Goal: Task Accomplishment & Management: Use online tool/utility

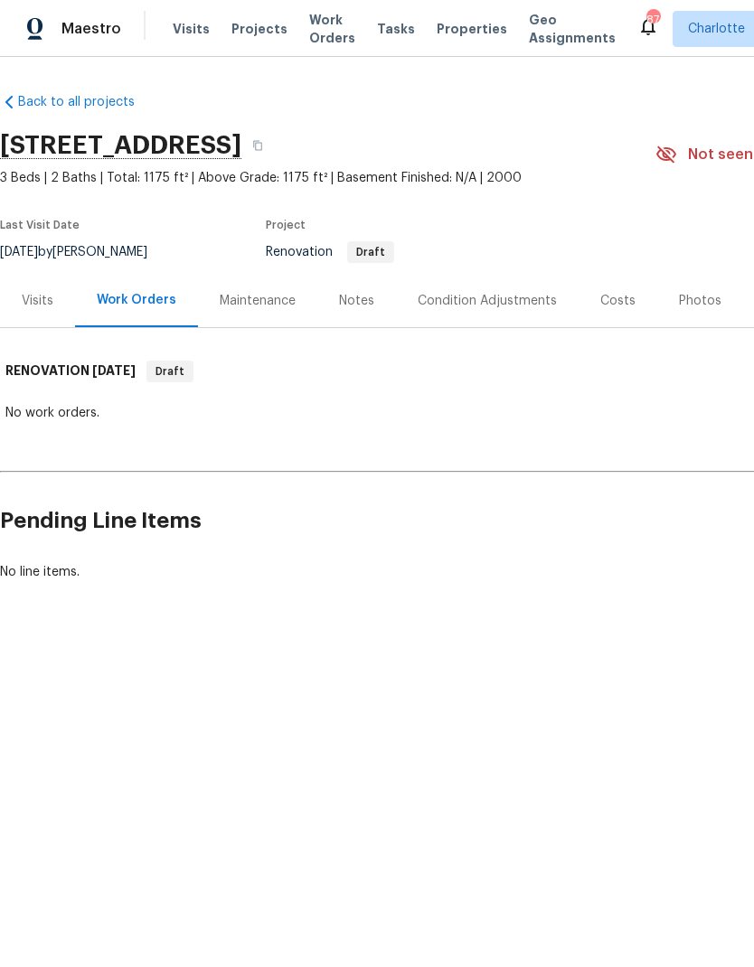
click at [614, 307] on div "Costs" at bounding box center [617, 301] width 35 height 18
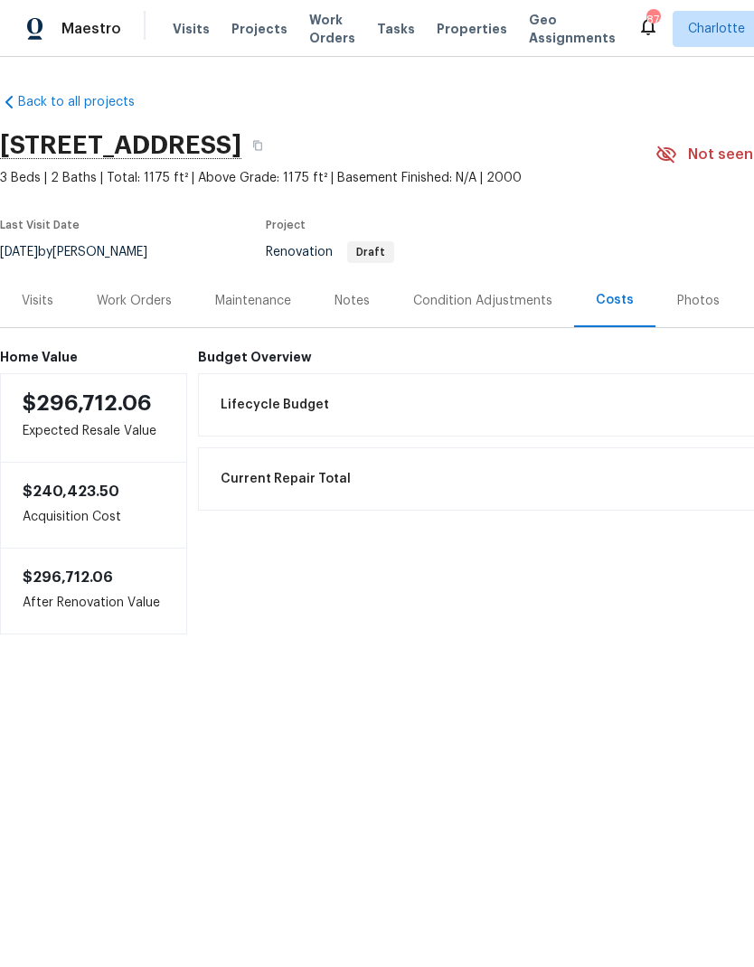
click at [138, 296] on div "Work Orders" at bounding box center [134, 301] width 75 height 18
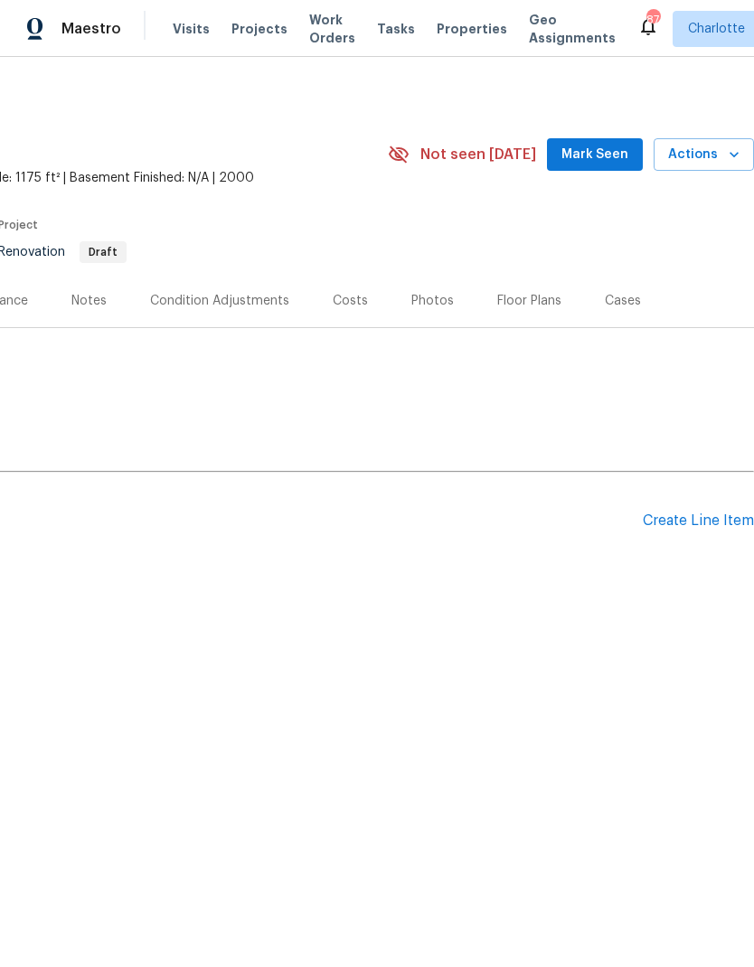
scroll to position [0, 268]
click at [685, 524] on div "Create Line Item" at bounding box center [698, 521] width 111 height 17
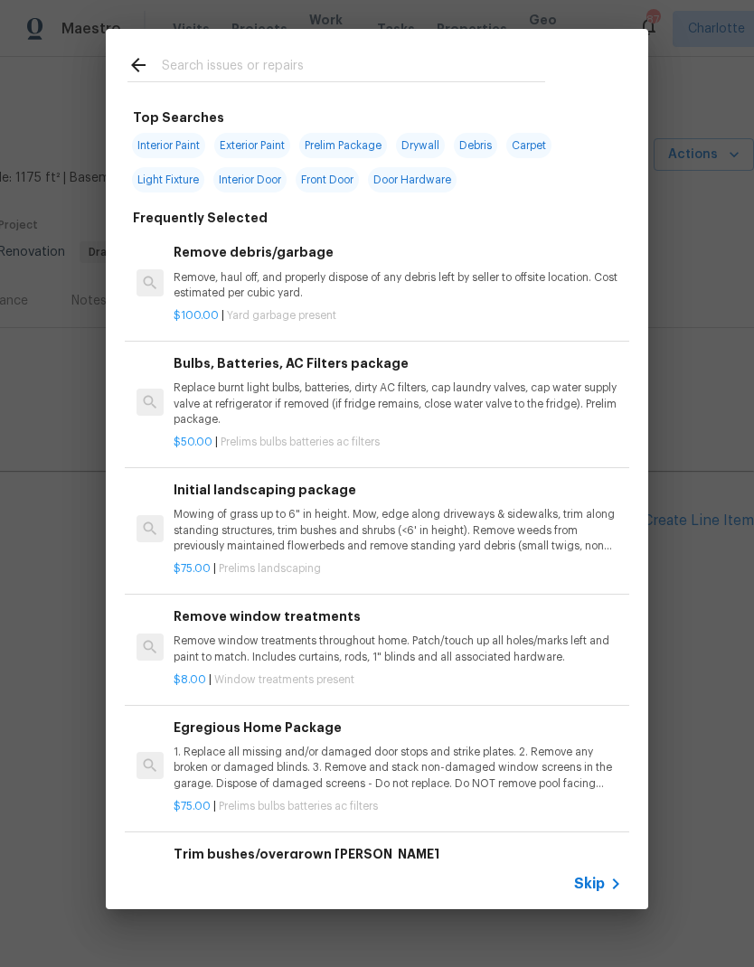
click at [281, 66] on input "text" at bounding box center [353, 67] width 383 height 27
type input "Front eme"
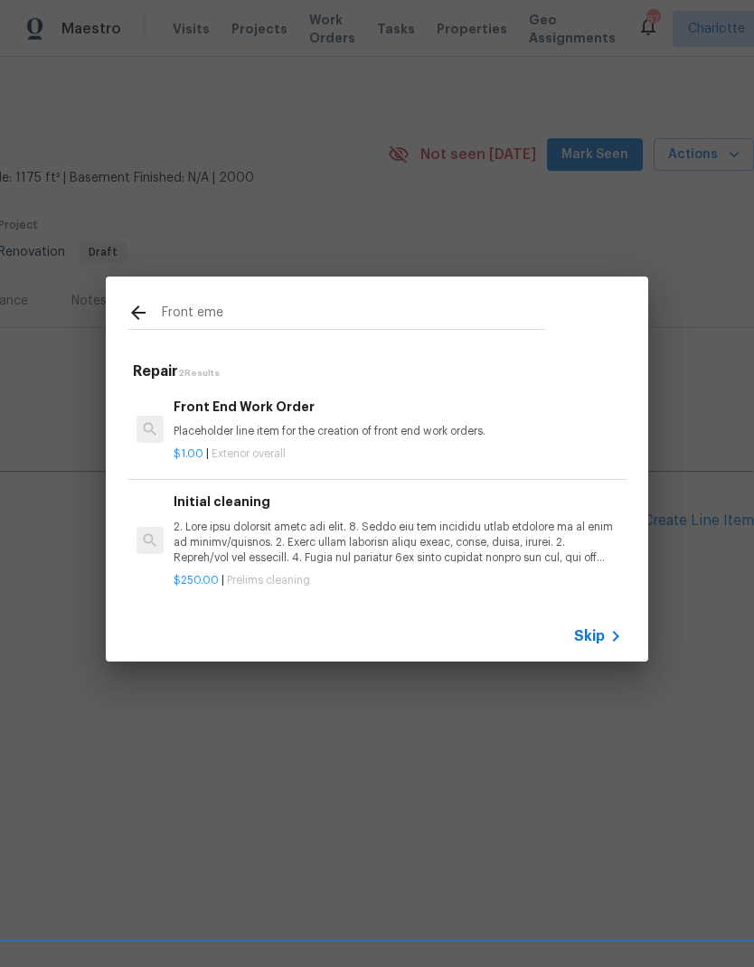
click at [205, 429] on p "Placeholder line item for the creation of front end work orders." at bounding box center [398, 431] width 448 height 15
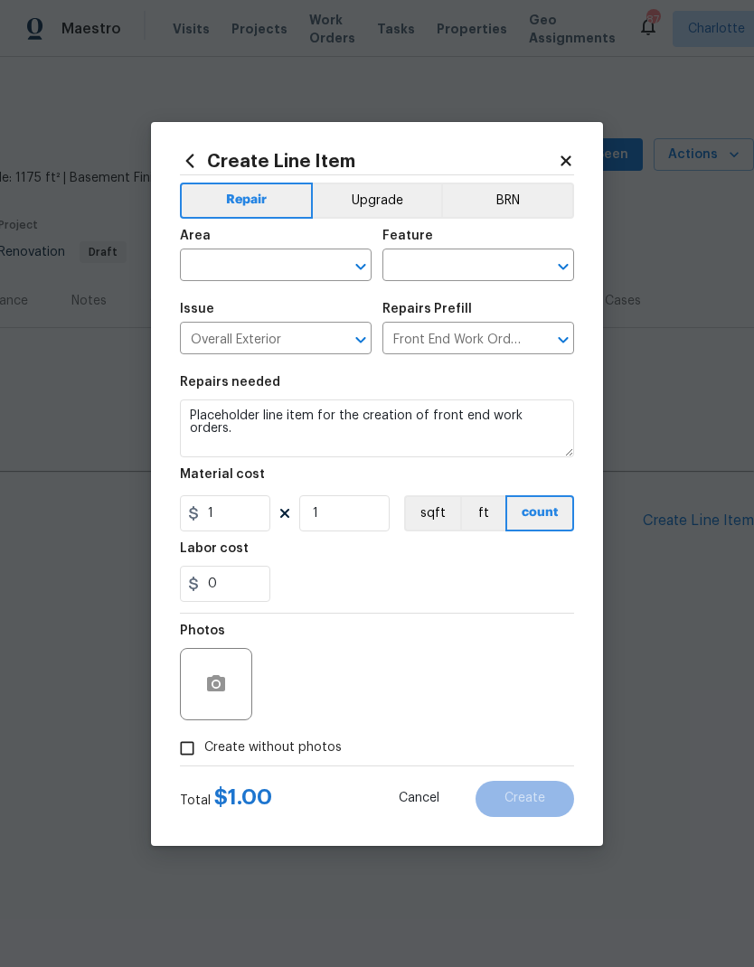
click at [202, 271] on input "text" at bounding box center [250, 267] width 141 height 28
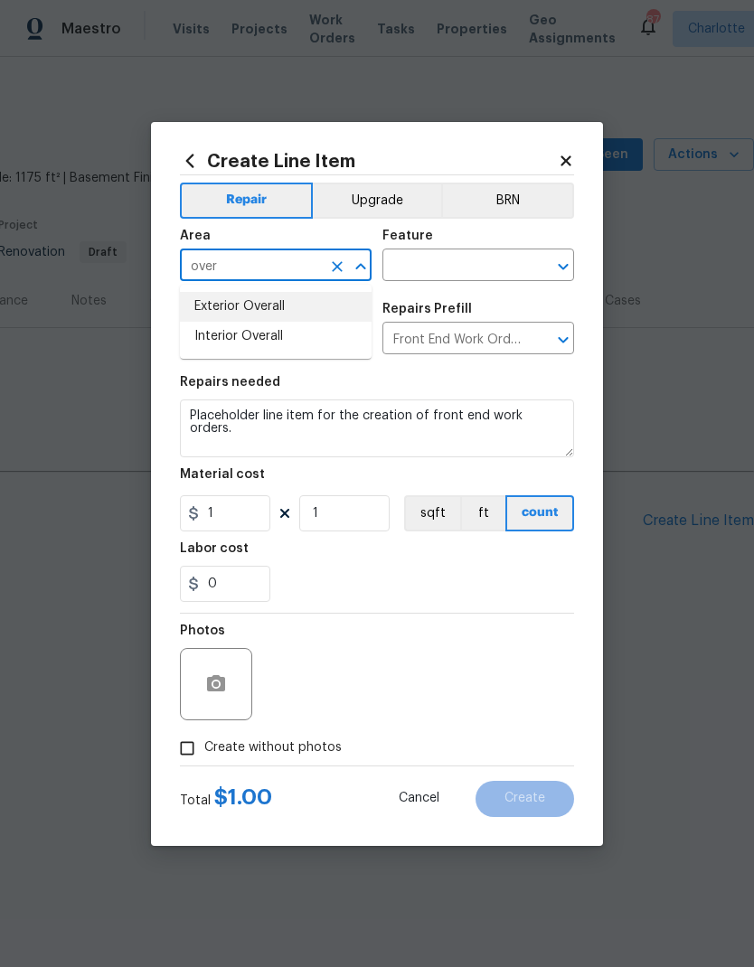
click at [294, 308] on li "Exterior Overall" at bounding box center [276, 307] width 192 height 30
type input "Exterior Overall"
click at [476, 266] on input "text" at bounding box center [452, 267] width 141 height 28
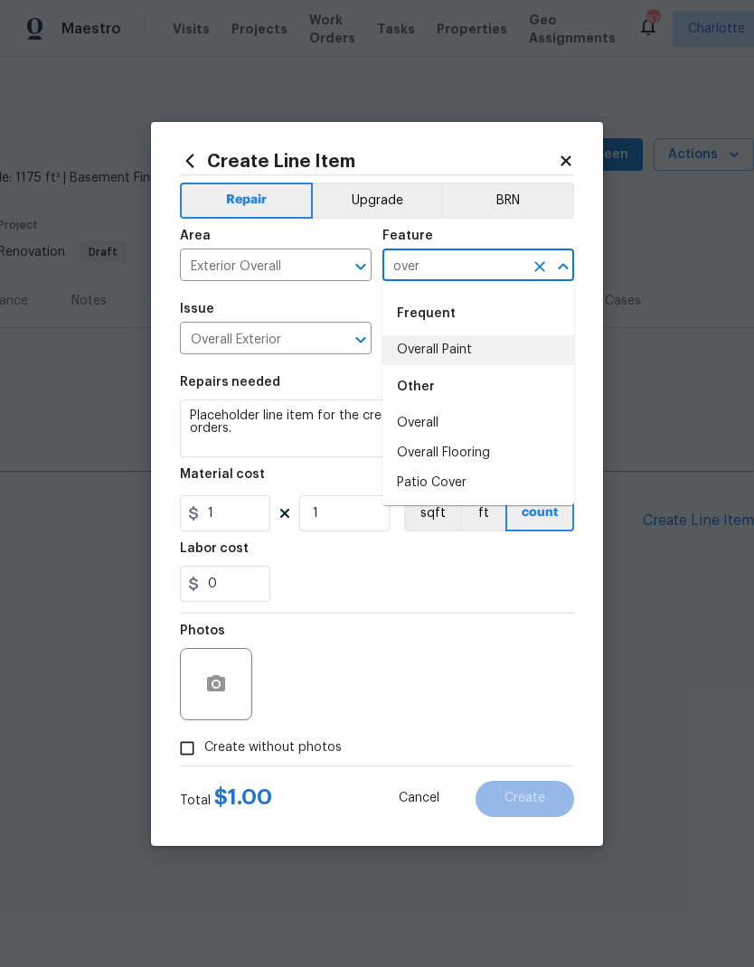
click at [485, 355] on li "Overall Paint" at bounding box center [478, 350] width 192 height 30
type input "Overall Paint"
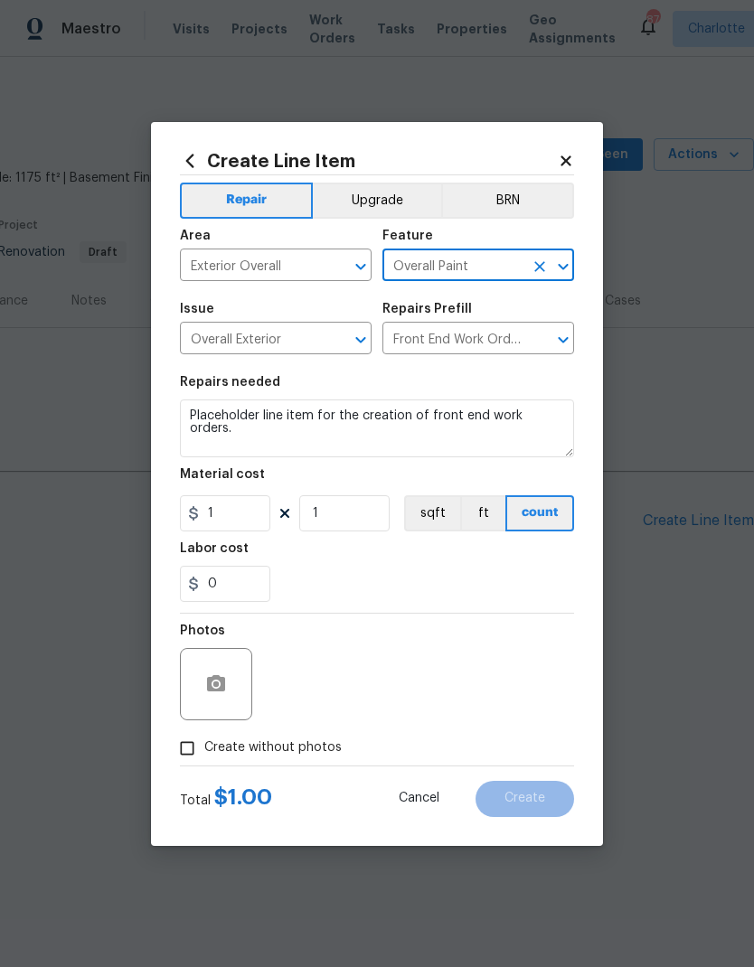
click at [502, 268] on input "Overall Paint" at bounding box center [452, 267] width 141 height 28
click at [551, 259] on button "Clear" at bounding box center [539, 266] width 25 height 25
click at [500, 259] on input "text" at bounding box center [452, 267] width 141 height 28
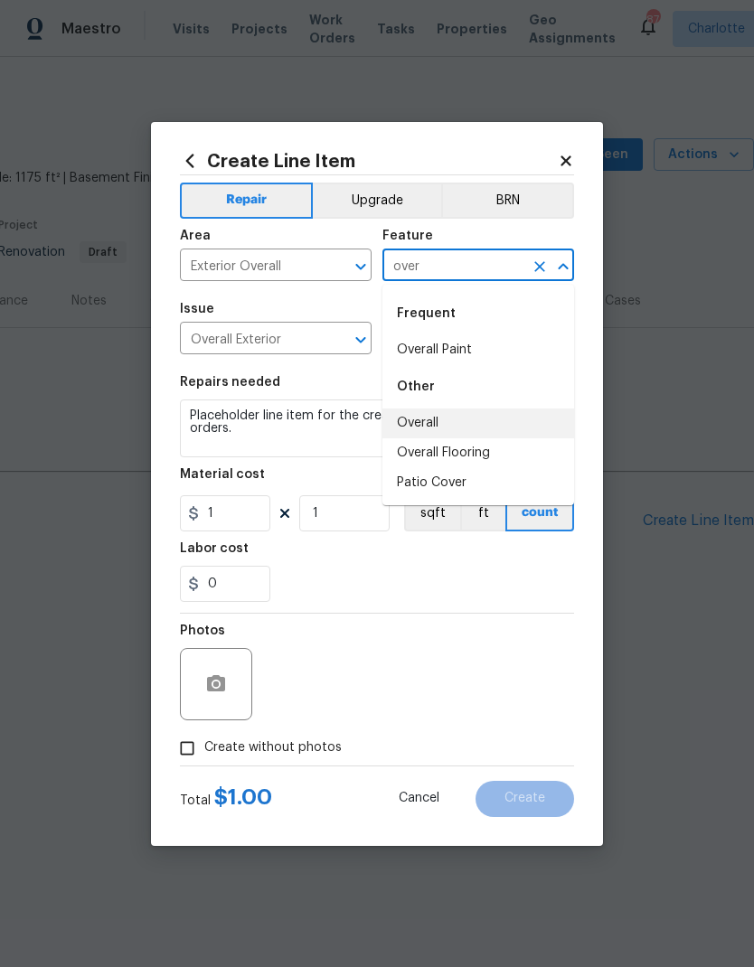
click at [489, 410] on li "Overall" at bounding box center [478, 424] width 192 height 30
type input "Overall"
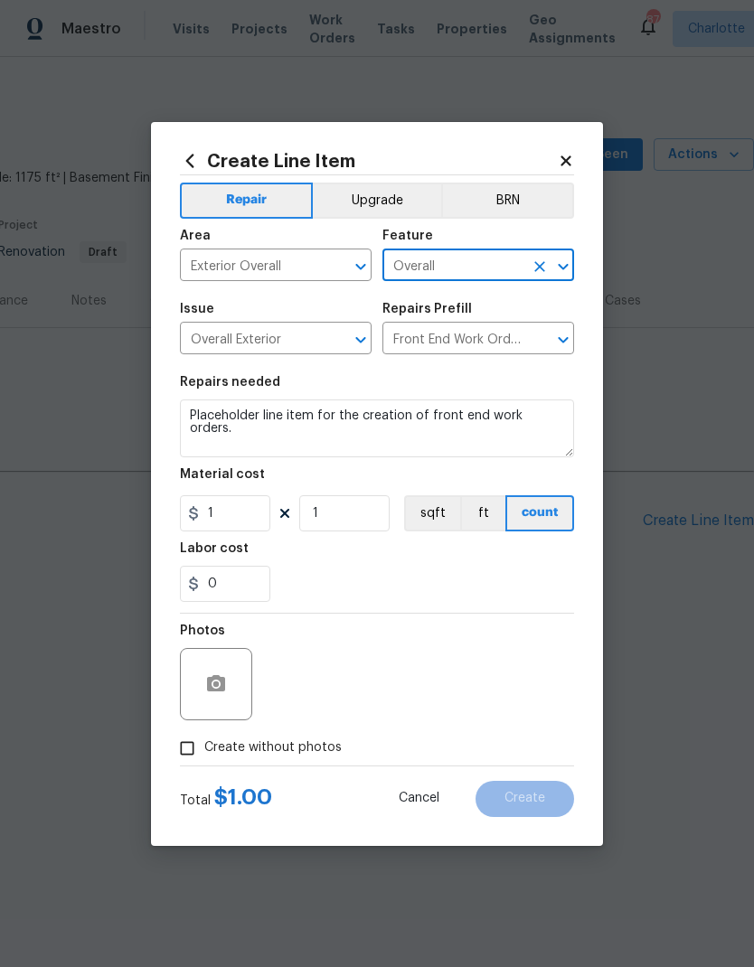
click at [474, 585] on div "0" at bounding box center [377, 584] width 394 height 36
click at [188, 754] on input "Create without photos" at bounding box center [187, 748] width 34 height 34
checkbox input "true"
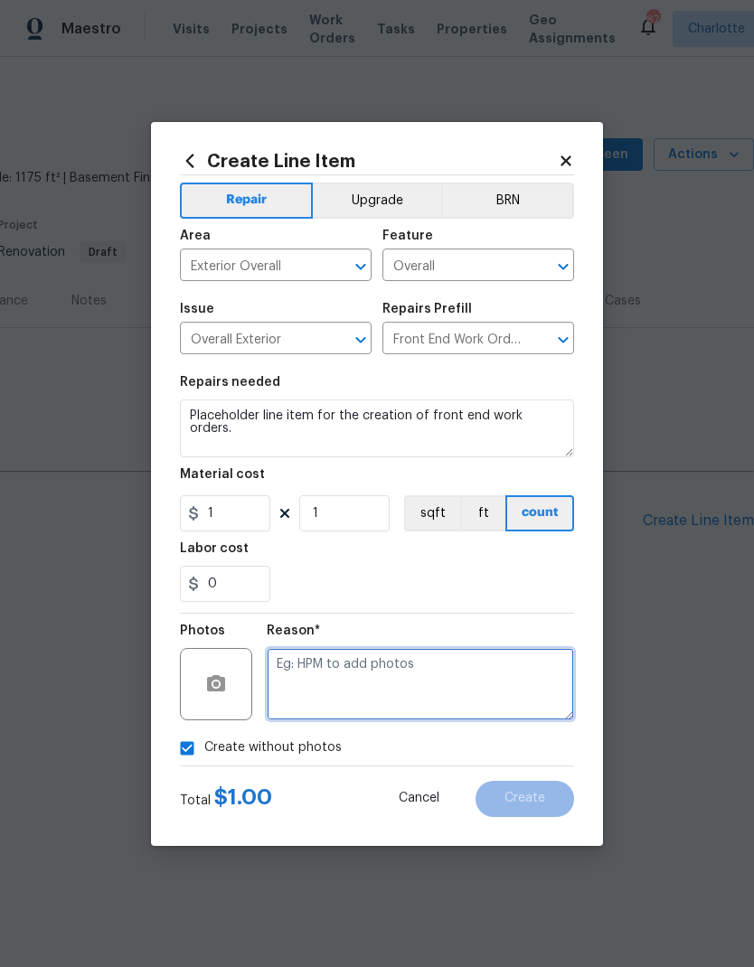
click at [420, 690] on textarea at bounding box center [420, 684] width 307 height 72
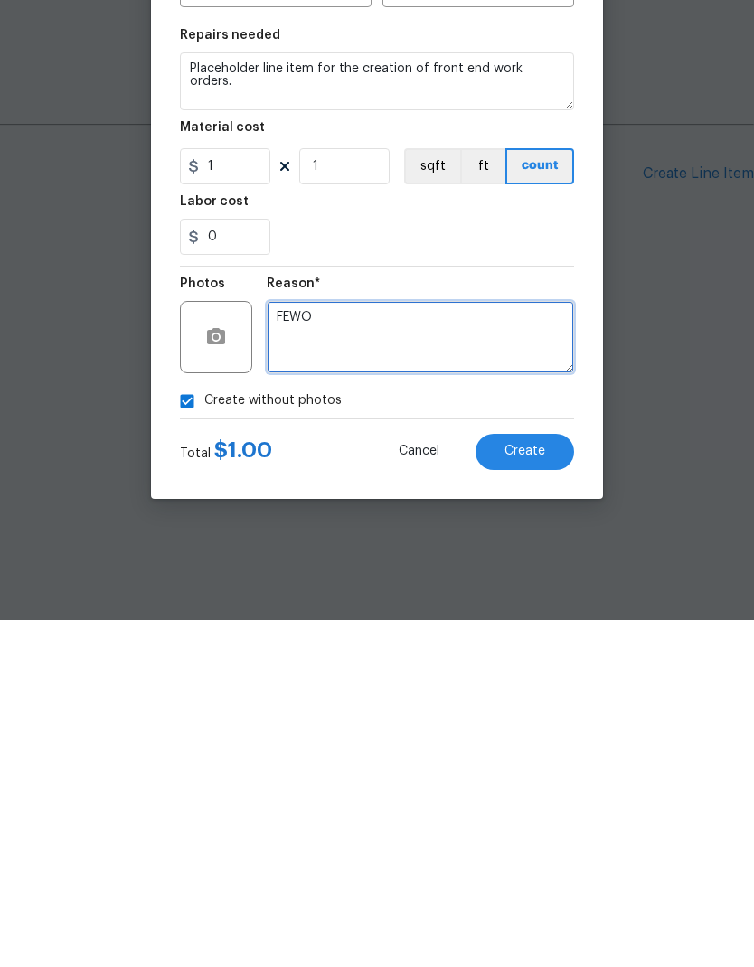
click at [292, 648] on textarea "FEWO" at bounding box center [420, 684] width 307 height 72
click at [291, 648] on textarea "FEWO" at bounding box center [420, 684] width 307 height 72
type textarea "FEWO"
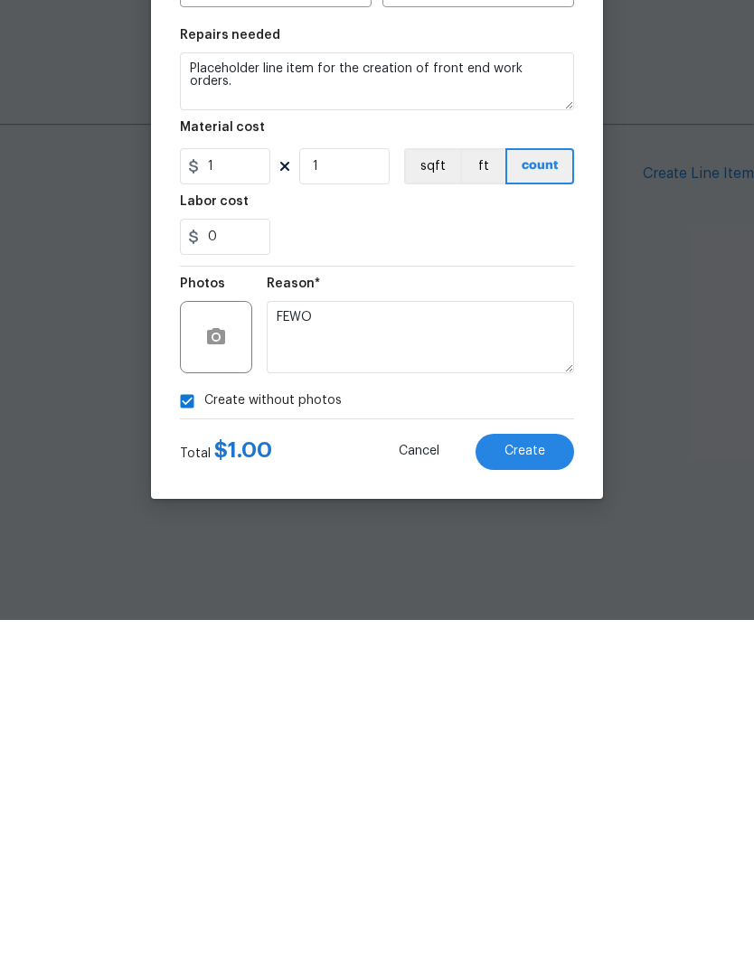
click at [533, 781] on button "Create" at bounding box center [525, 799] width 99 height 36
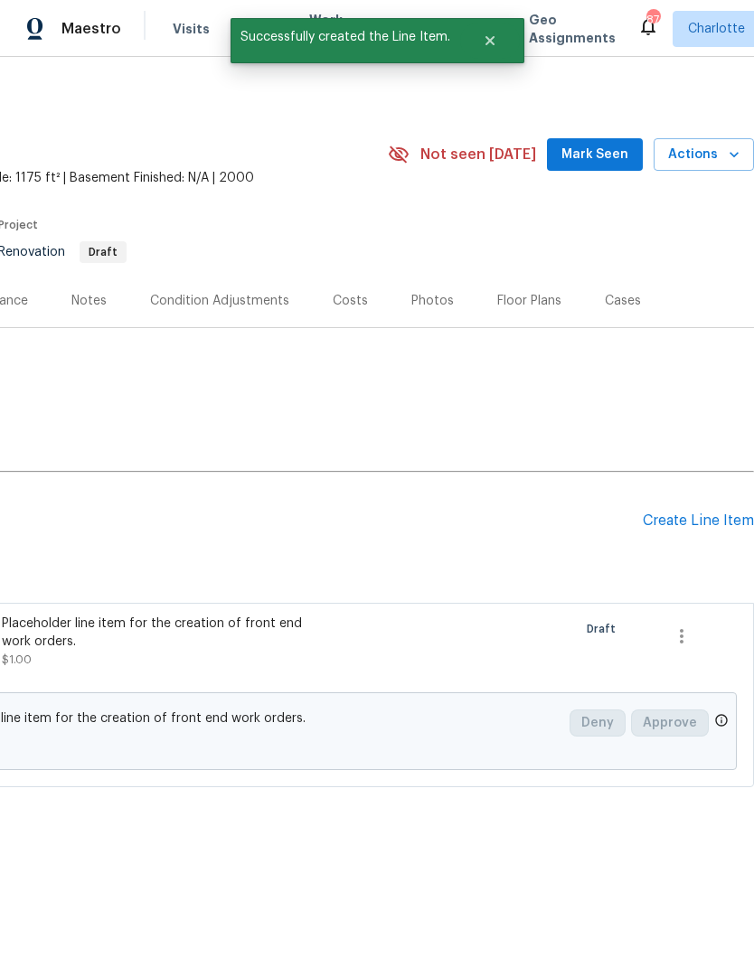
click at [713, 528] on div "Create Line Item" at bounding box center [698, 521] width 111 height 17
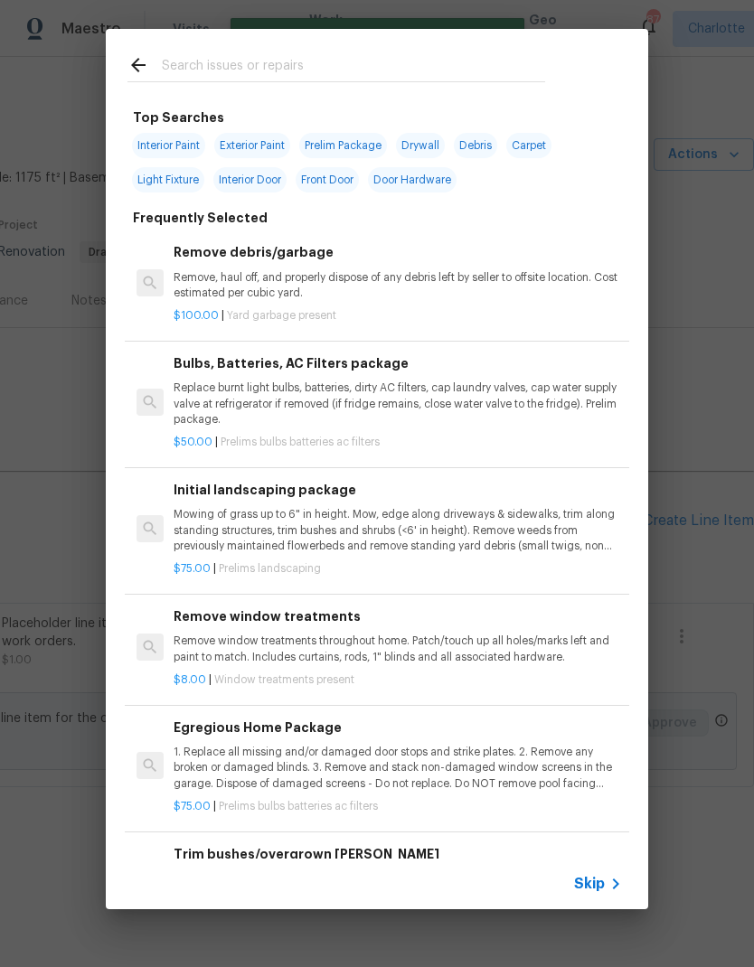
click at [309, 55] on input "text" at bounding box center [353, 67] width 383 height 27
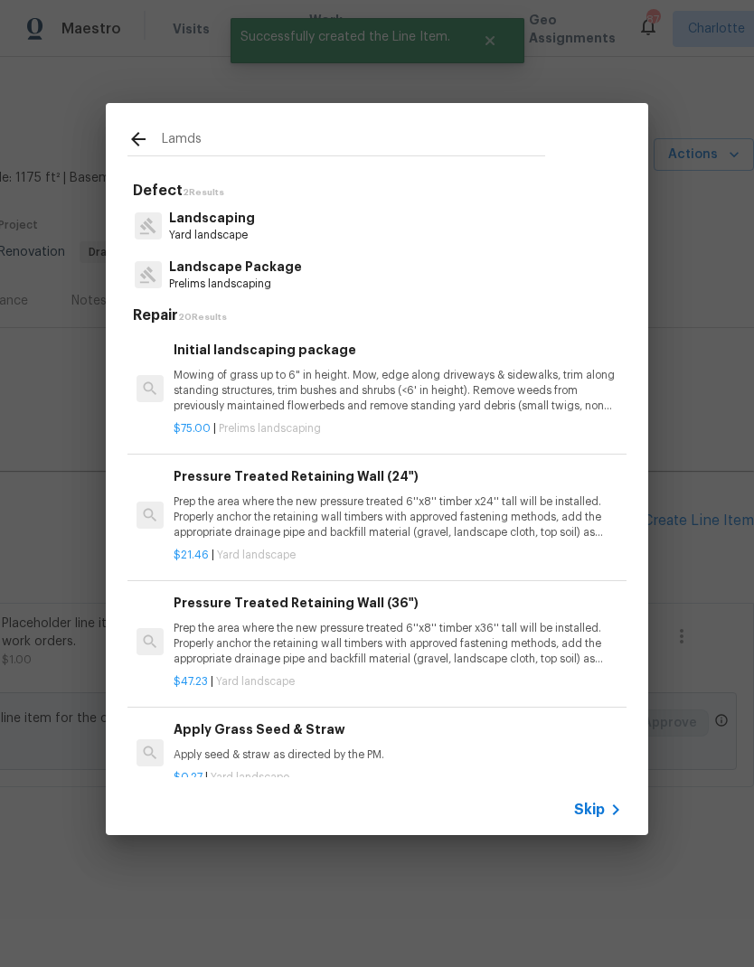
type input "Lamds"
click at [269, 212] on div "Landscaping Yard landscape" at bounding box center [376, 226] width 499 height 49
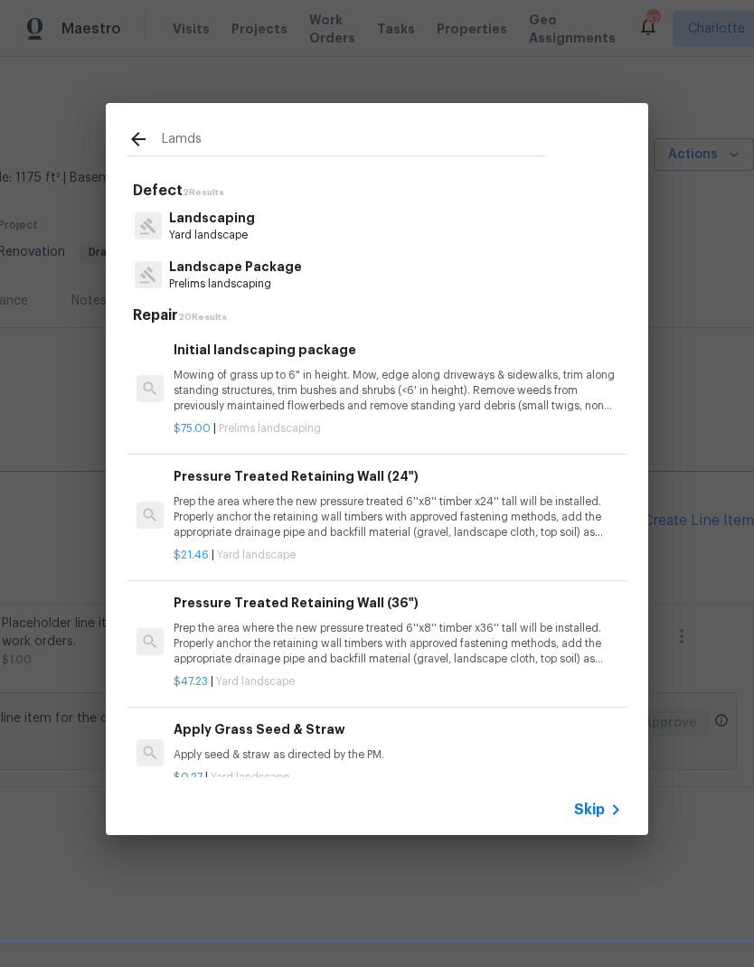
click at [258, 283] on p "Prelims landscaping" at bounding box center [235, 284] width 133 height 15
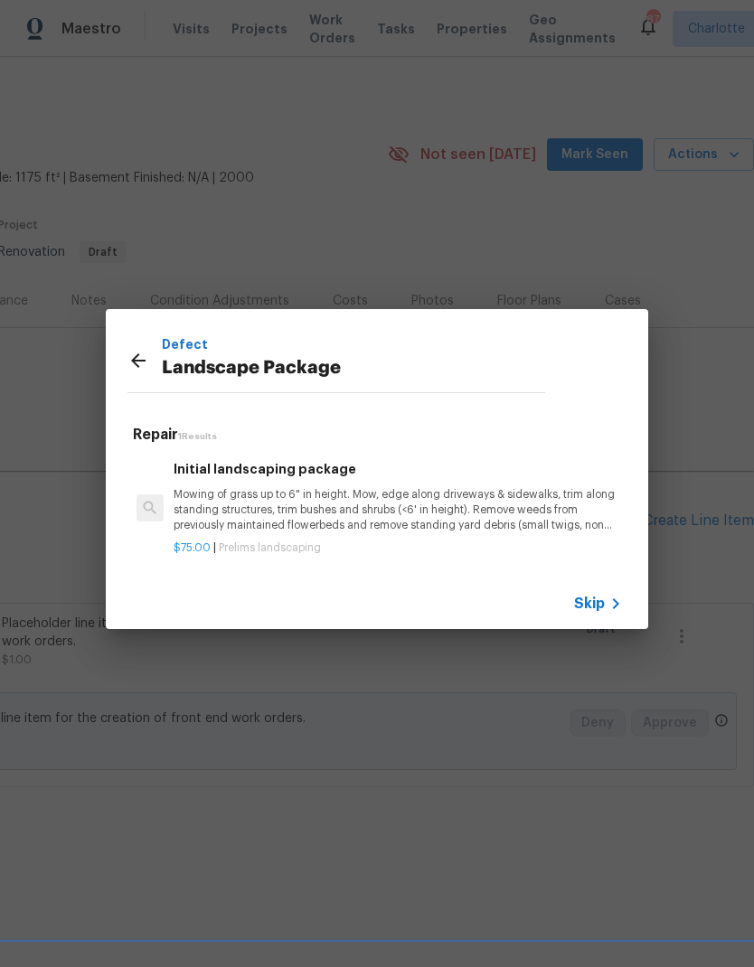
click at [311, 498] on p "Mowing of grass up to 6" in height. Mow, edge along driveways & sidewalks, trim…" at bounding box center [398, 510] width 448 height 46
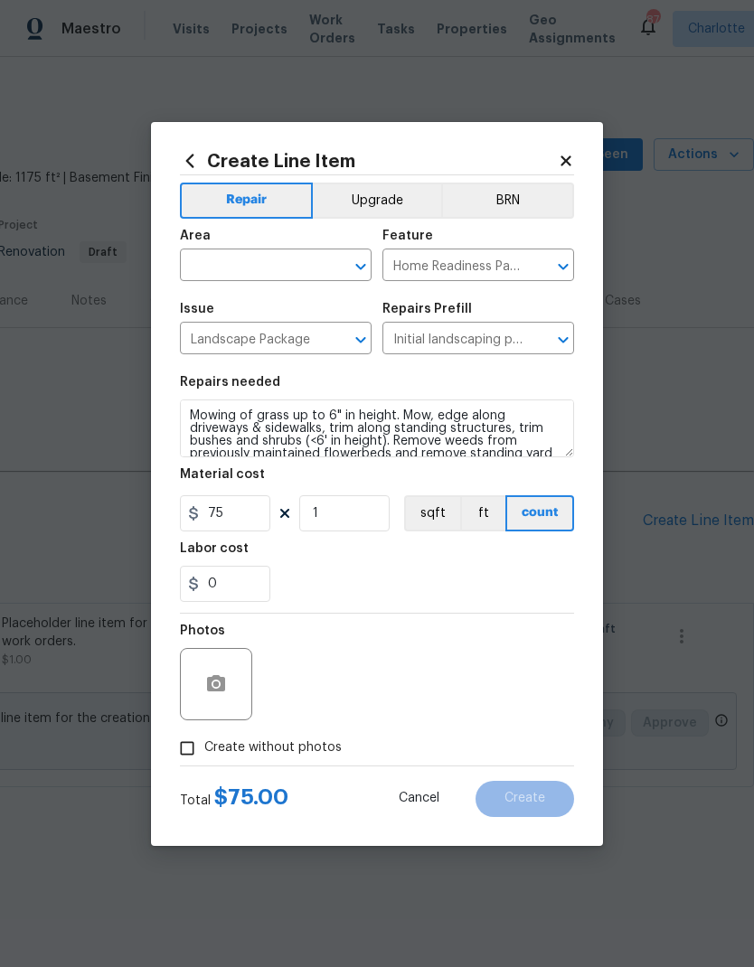
click at [289, 265] on input "text" at bounding box center [250, 267] width 141 height 28
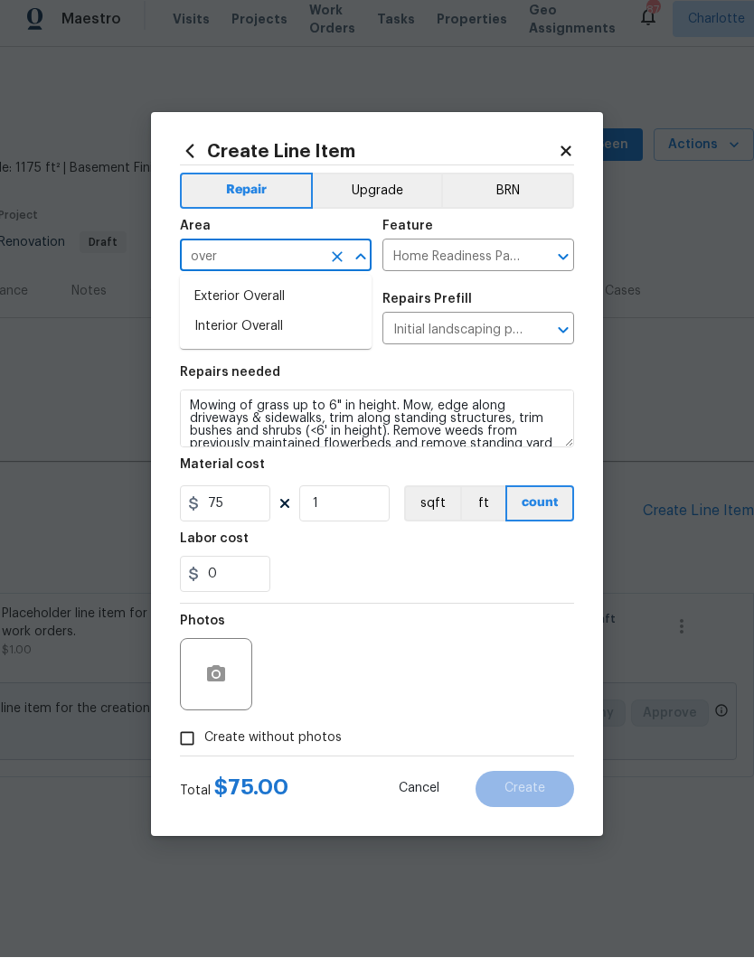
click at [323, 298] on li "Exterior Overall" at bounding box center [276, 307] width 192 height 30
type input "Exterior Overall"
click at [484, 254] on input "Home Readiness Packages" at bounding box center [452, 267] width 141 height 28
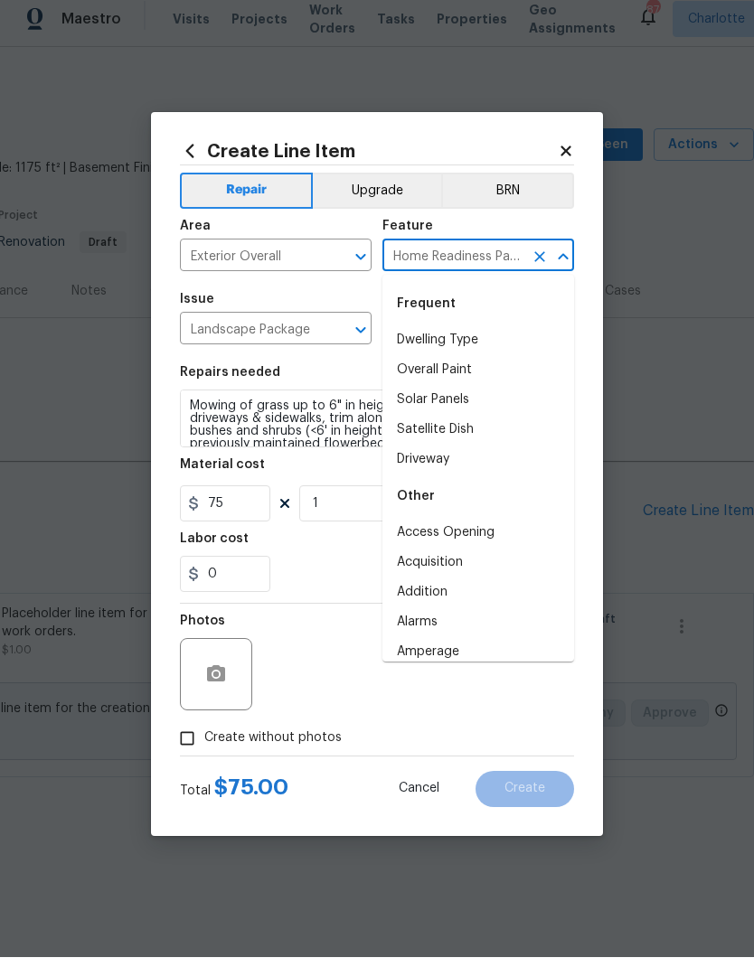
click at [467, 292] on div "Frequent" at bounding box center [478, 313] width 192 height 43
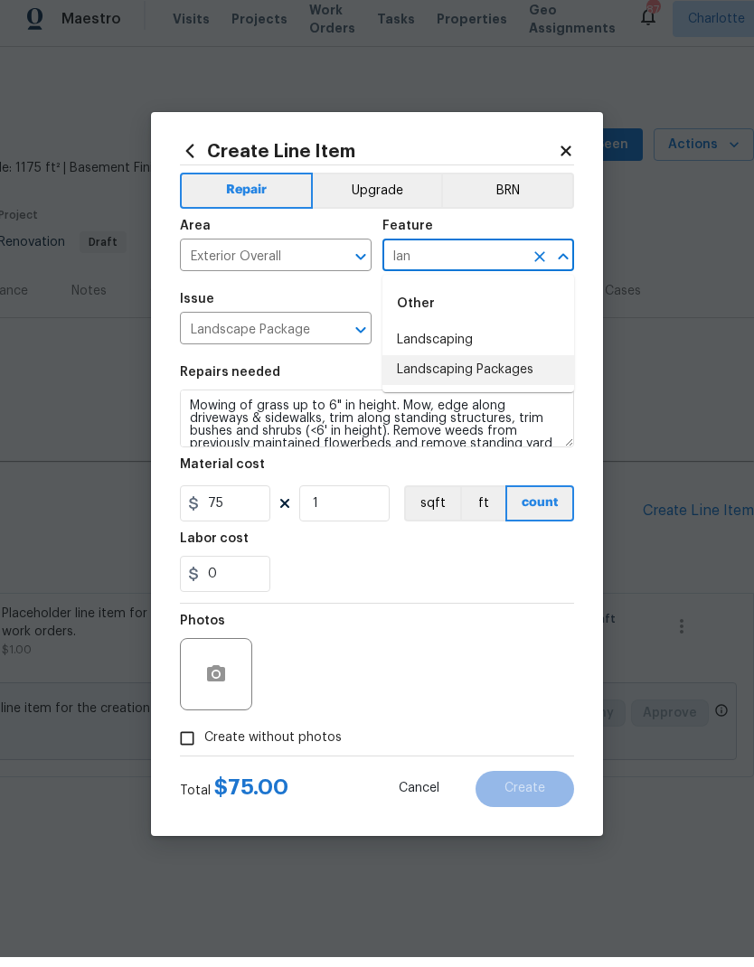
click at [526, 365] on li "Landscaping Packages" at bounding box center [478, 380] width 192 height 30
type input "Landscaping Packages"
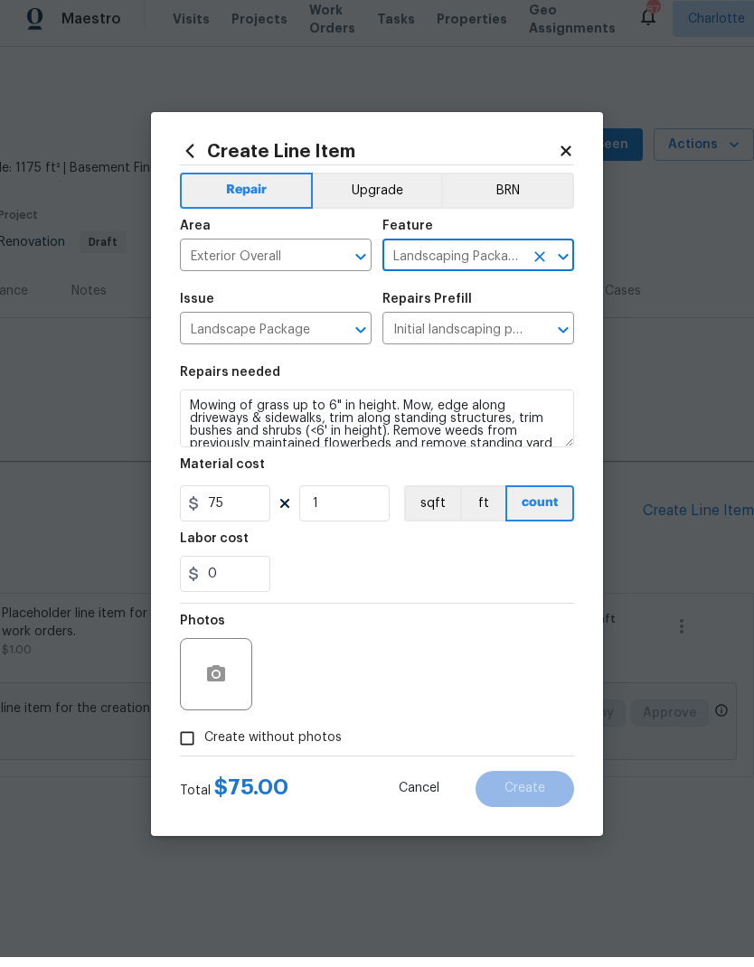
click at [494, 592] on div "0" at bounding box center [377, 584] width 394 height 36
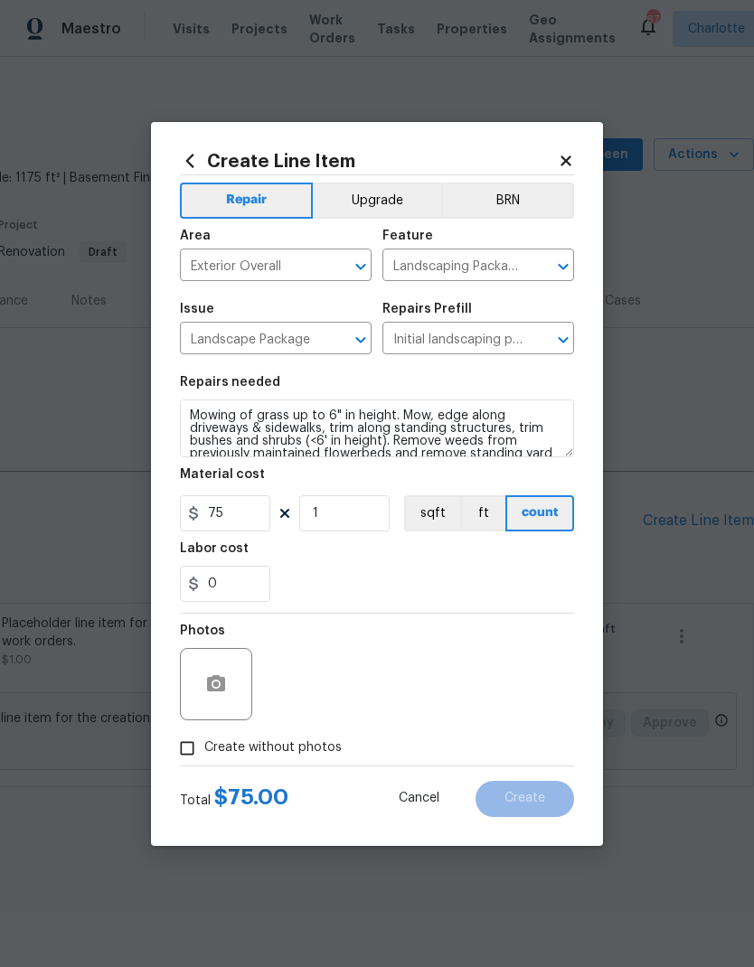
click at [201, 750] on input "Create without photos" at bounding box center [187, 748] width 34 height 34
checkbox input "true"
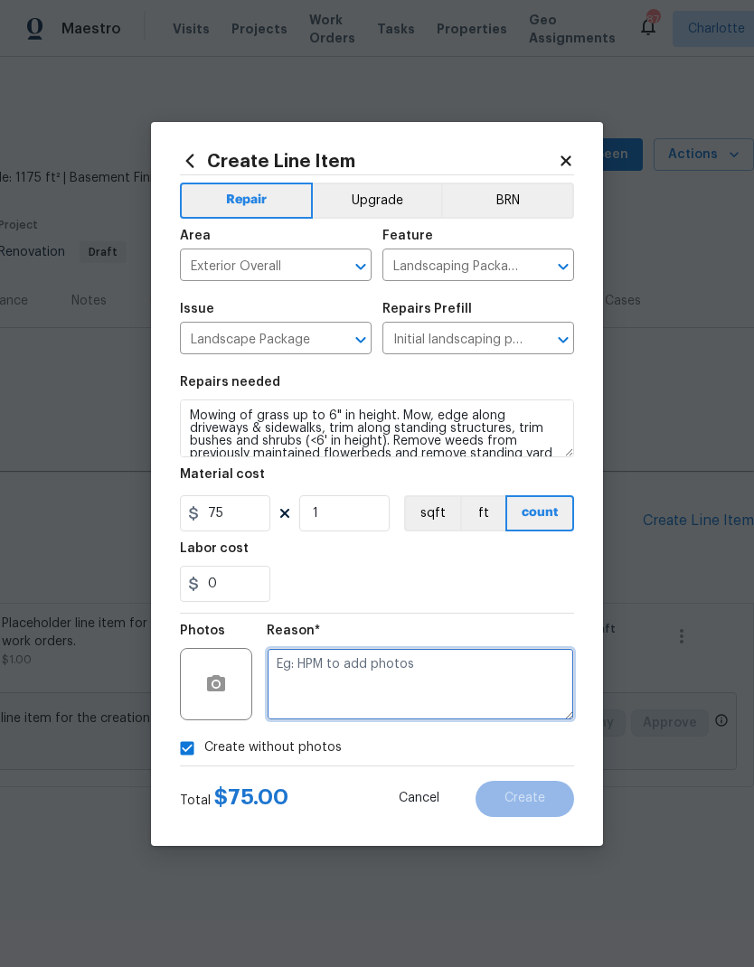
click at [399, 689] on textarea at bounding box center [420, 684] width 307 height 72
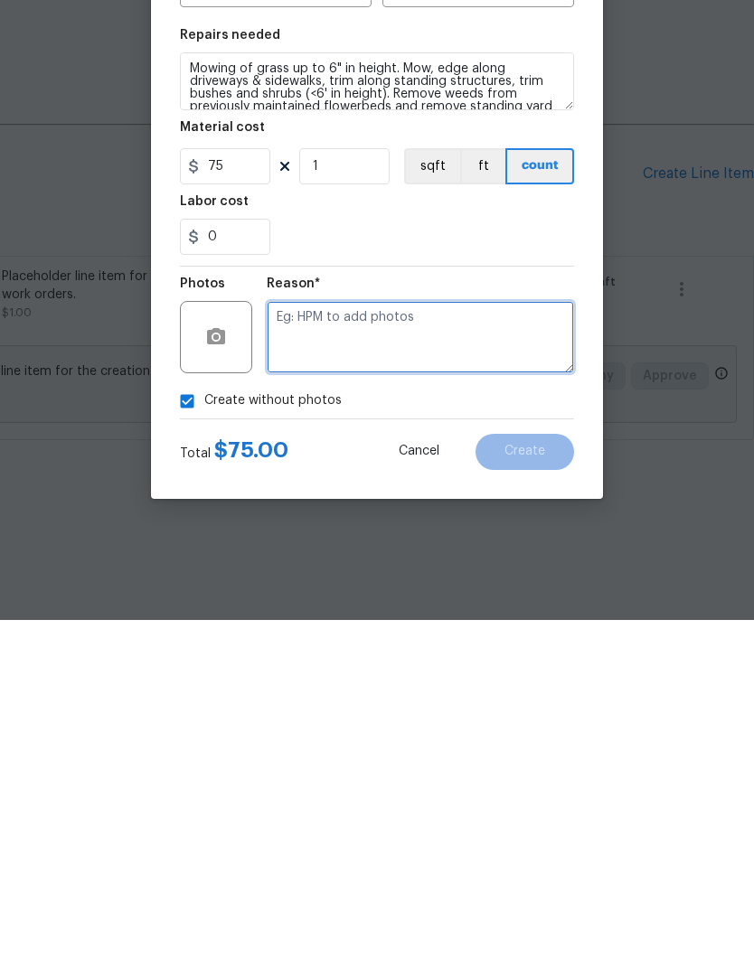
click at [415, 648] on textarea at bounding box center [420, 684] width 307 height 72
paste textarea "FEWO"
type textarea "FEWO"
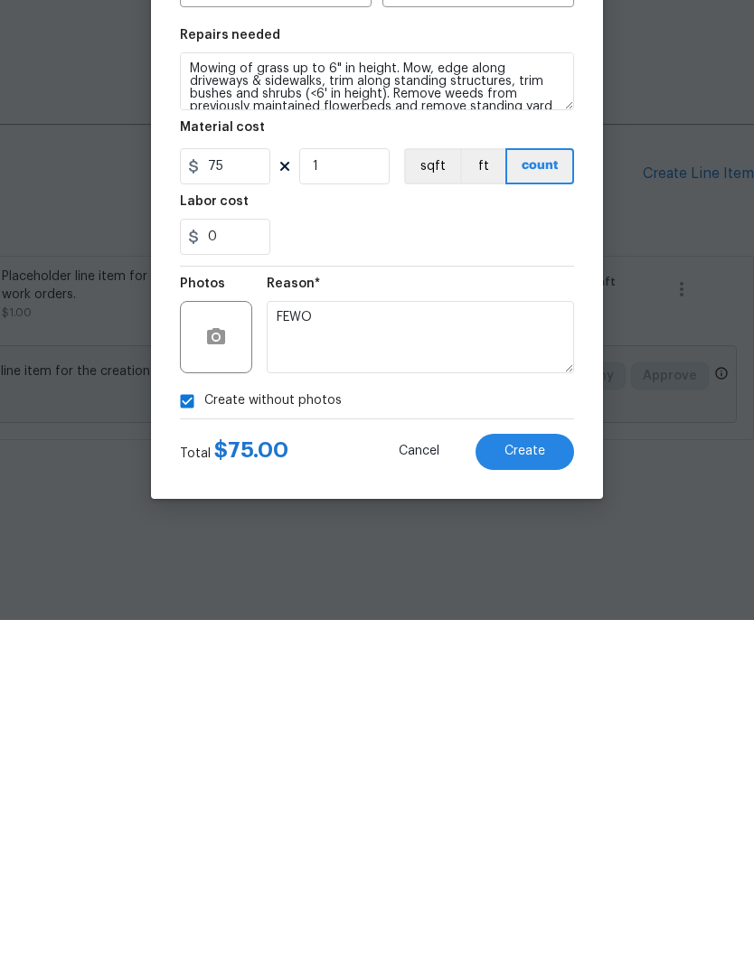
click at [527, 792] on span "Create" at bounding box center [525, 799] width 41 height 14
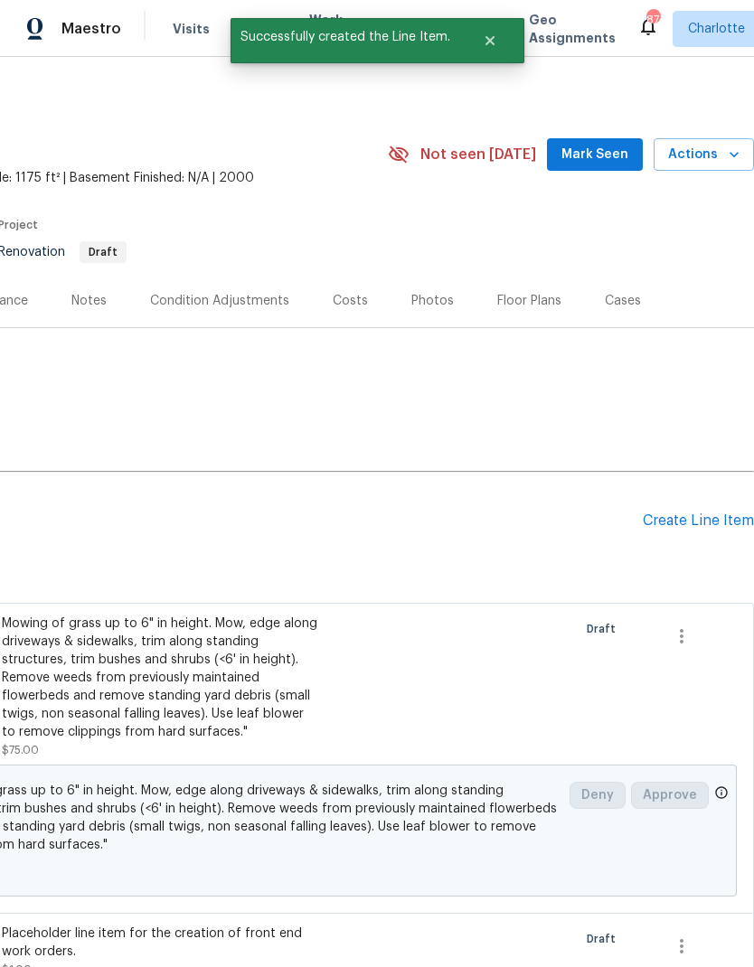
click at [705, 526] on div "Create Line Item" at bounding box center [698, 521] width 111 height 17
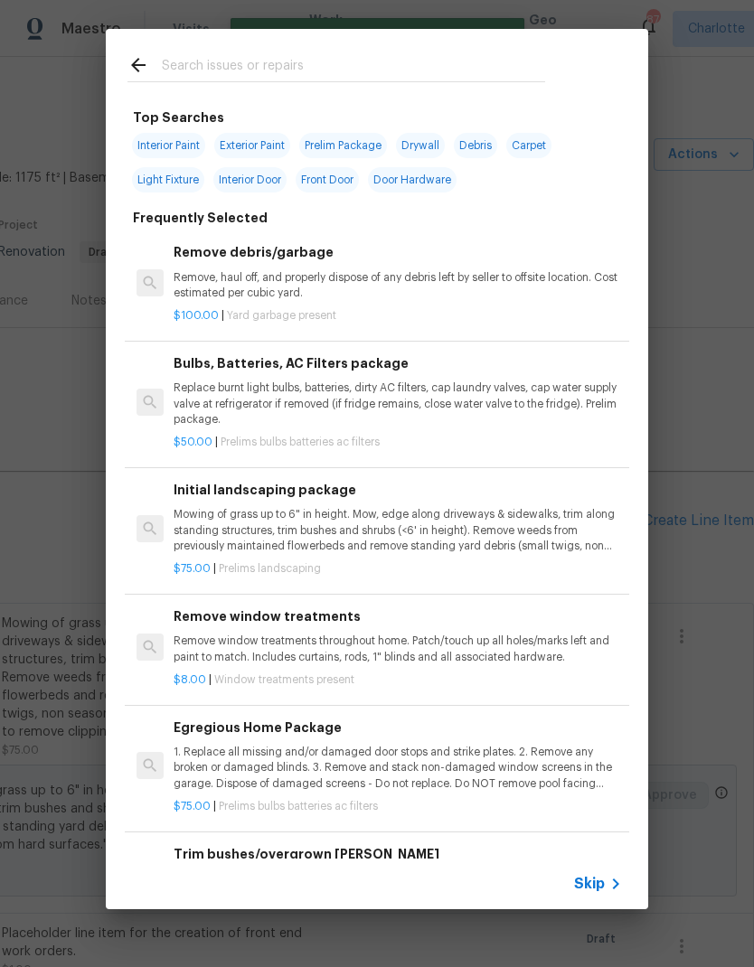
click at [325, 59] on input "text" at bounding box center [353, 67] width 383 height 27
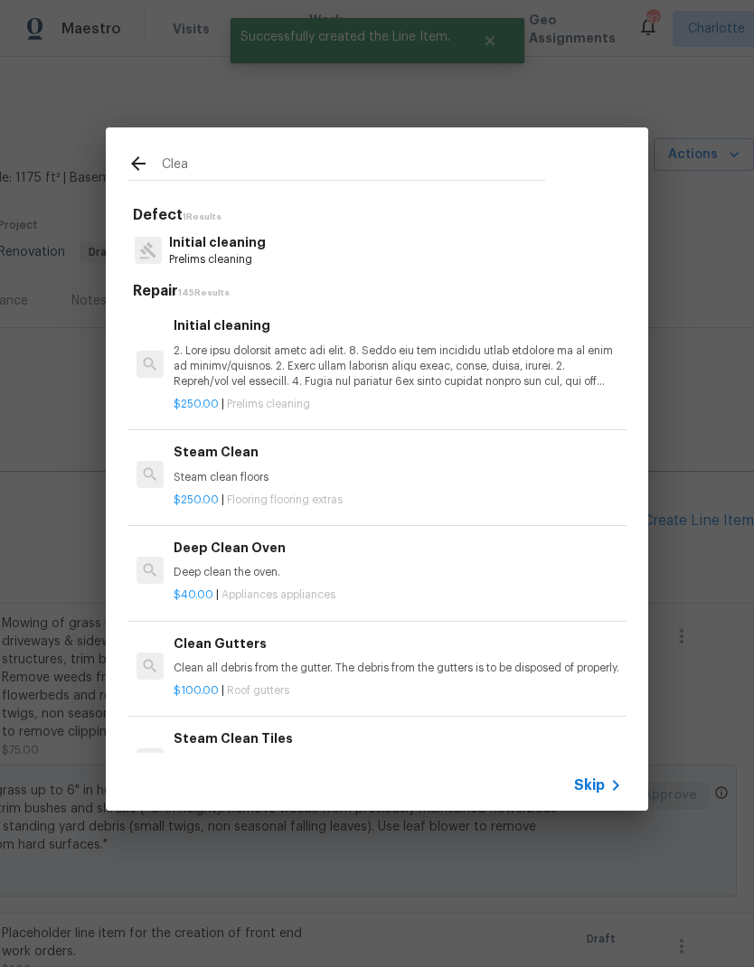
type input "Clean"
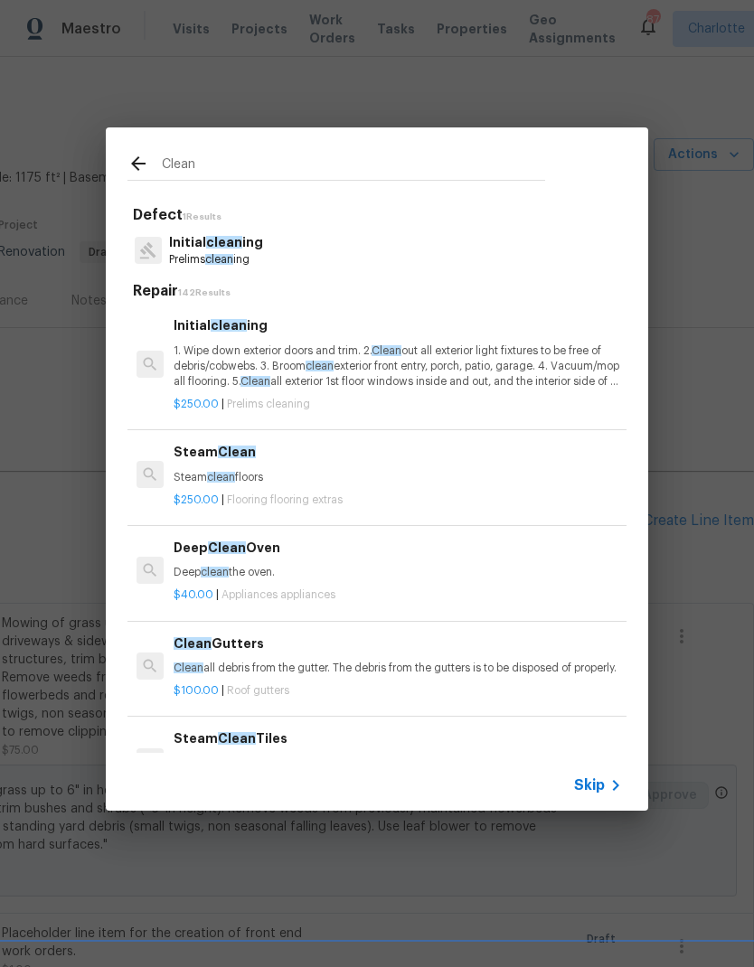
click at [191, 255] on p "Prelims clean ing" at bounding box center [216, 259] width 94 height 15
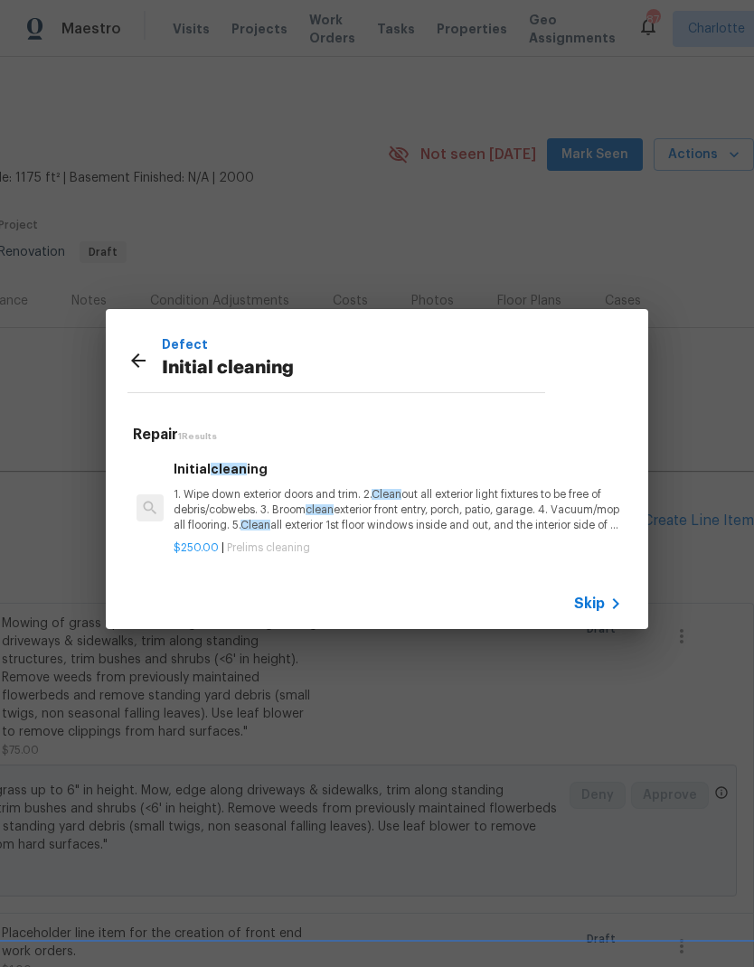
click at [210, 523] on p "1. Wipe down exterior doors and trim. 2. Clean out all exterior light fixtures …" at bounding box center [398, 510] width 448 height 46
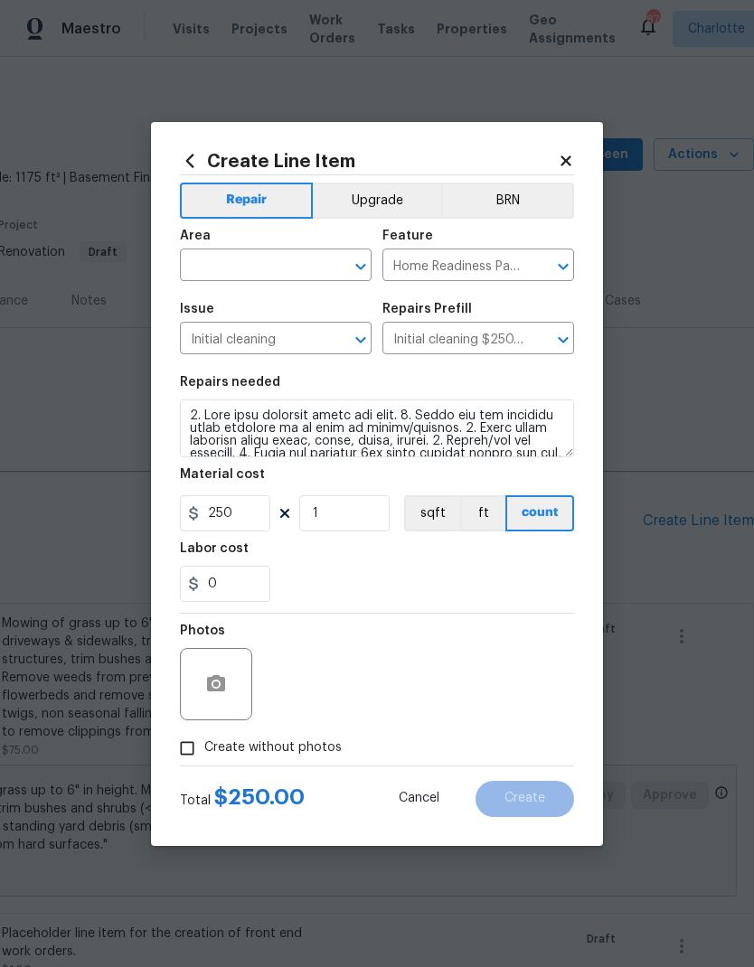
click at [202, 254] on input "text" at bounding box center [250, 267] width 141 height 28
type input "c"
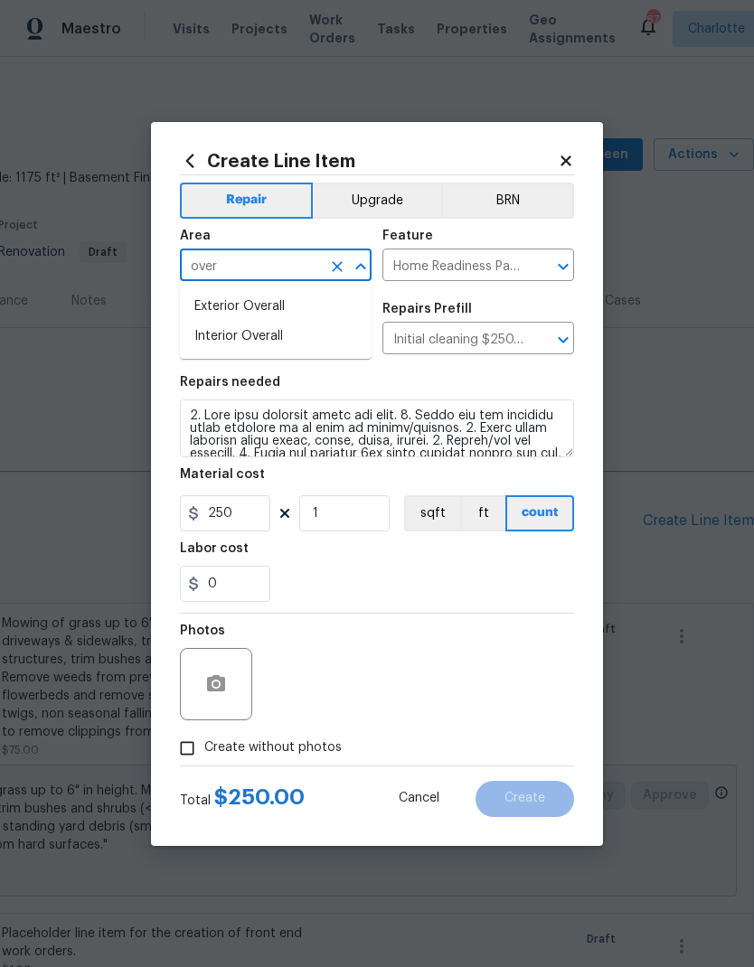
click at [299, 342] on li "Interior Overall" at bounding box center [276, 337] width 192 height 30
type input "Interior Overall"
click at [469, 606] on section "Repairs needed Material cost 250 1 sqft ft count Labor cost 0" at bounding box center [377, 489] width 394 height 248
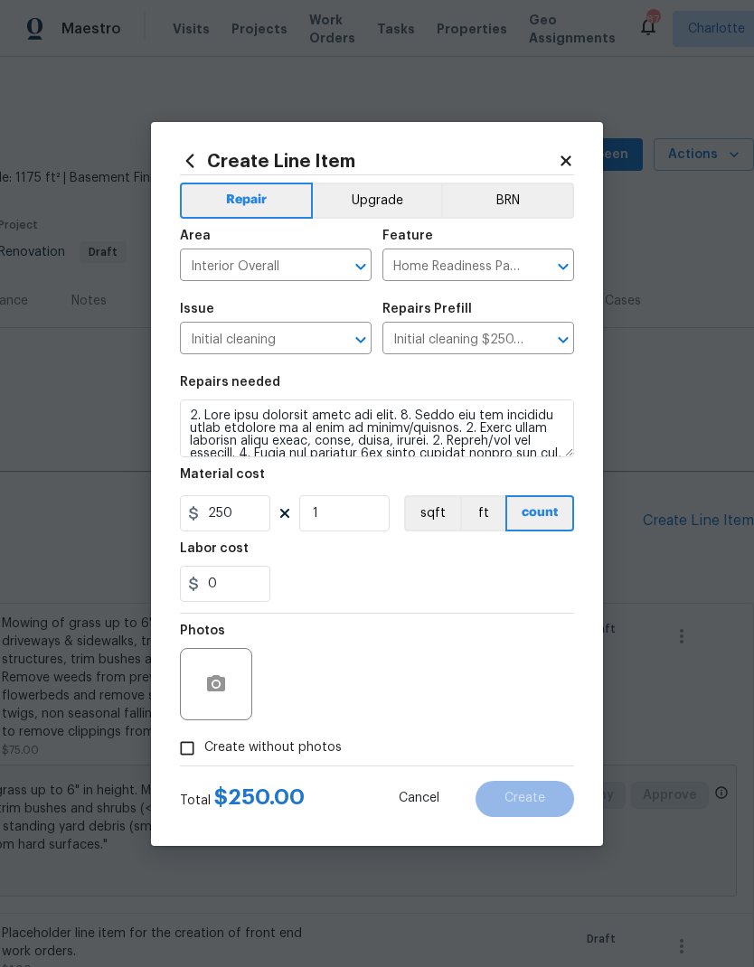
click at [188, 761] on input "Create without photos" at bounding box center [187, 748] width 34 height 34
checkbox input "true"
click at [400, 697] on textarea at bounding box center [420, 684] width 307 height 72
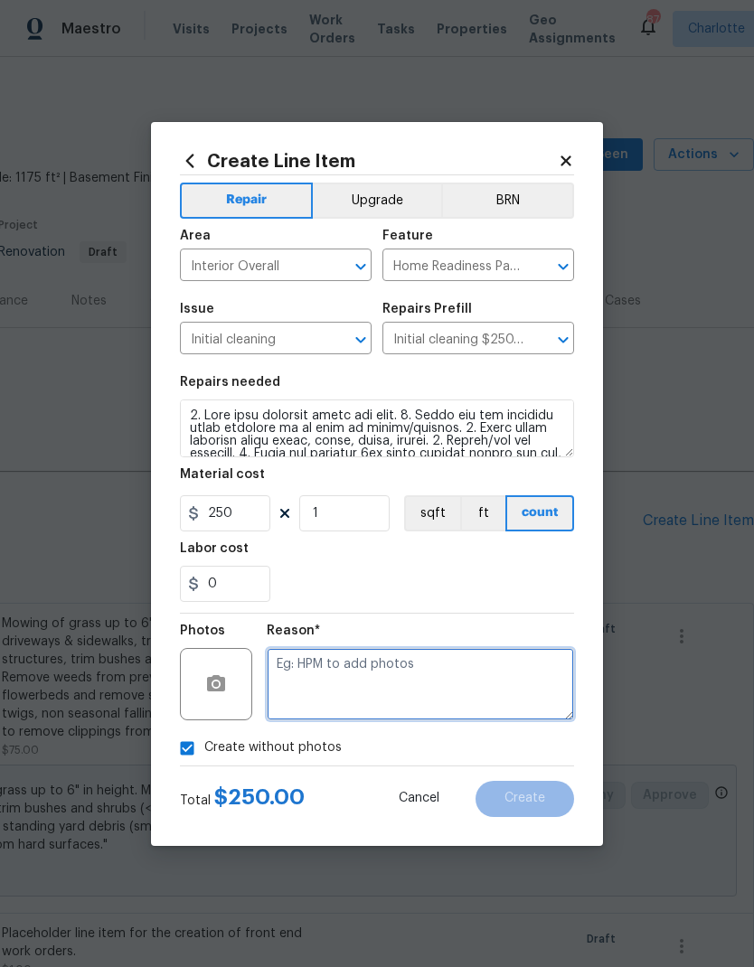
scroll to position [28, 0]
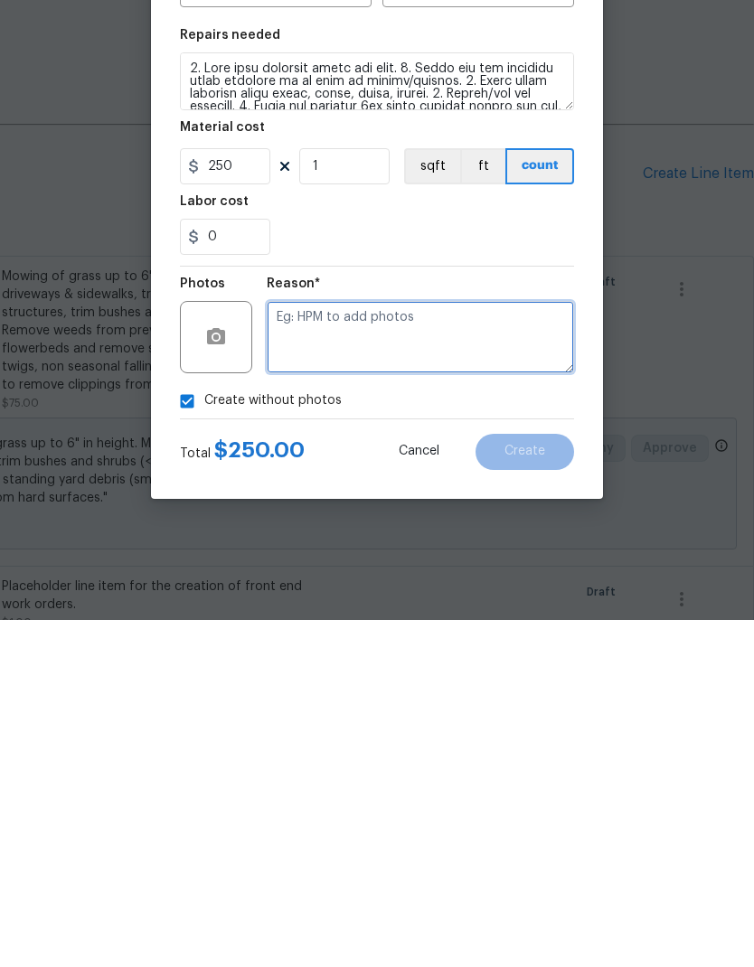
click at [420, 648] on textarea at bounding box center [420, 684] width 307 height 72
paste textarea "FEWO"
type textarea "FEWO"
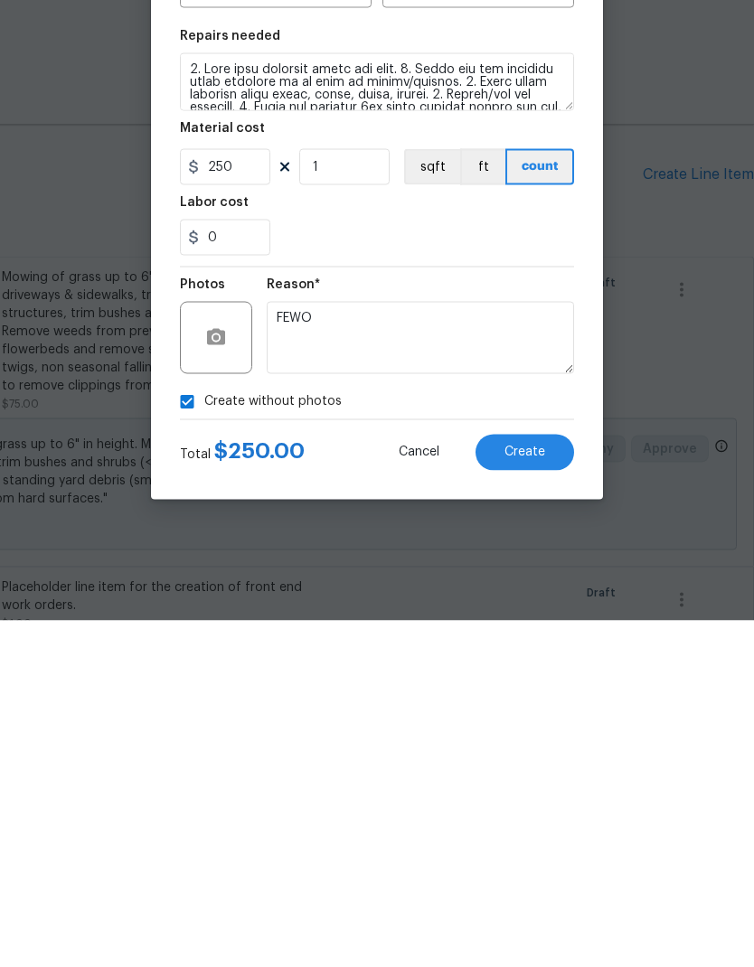
click at [550, 781] on button "Create" at bounding box center [525, 799] width 99 height 36
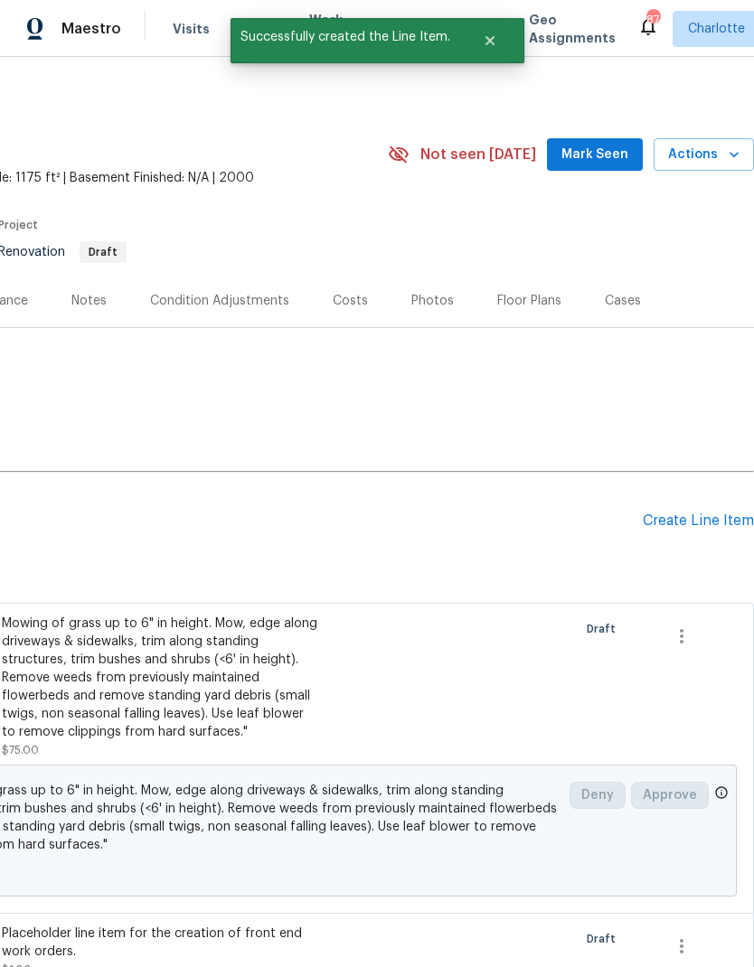
click at [706, 513] on div "Create Line Item" at bounding box center [698, 521] width 111 height 17
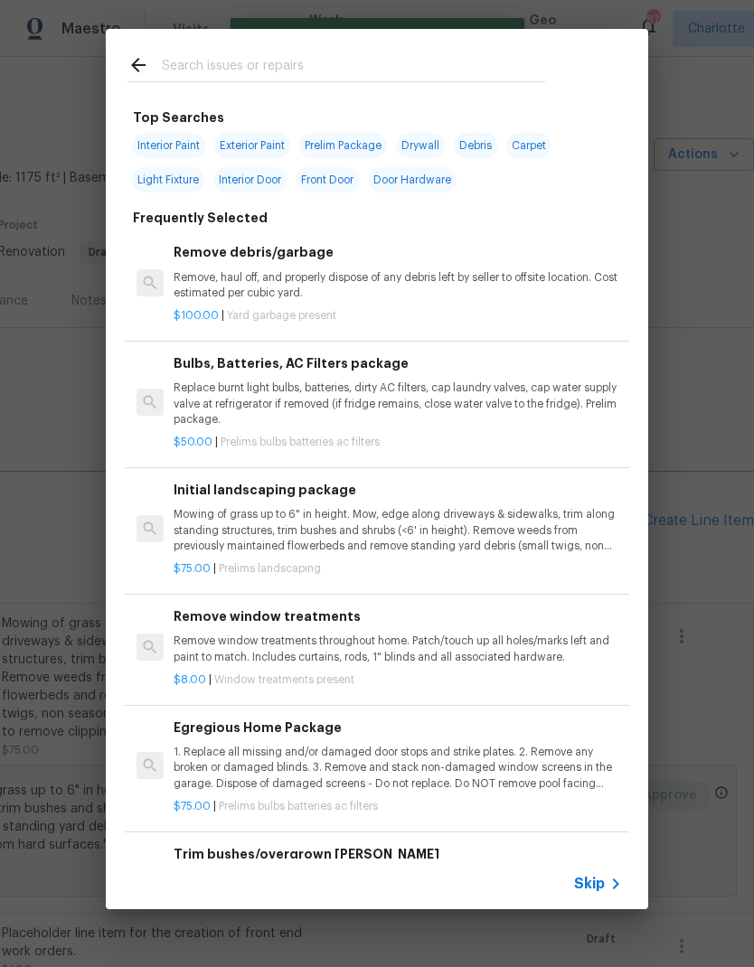
click at [354, 66] on input "text" at bounding box center [353, 67] width 383 height 27
type input "Pressure"
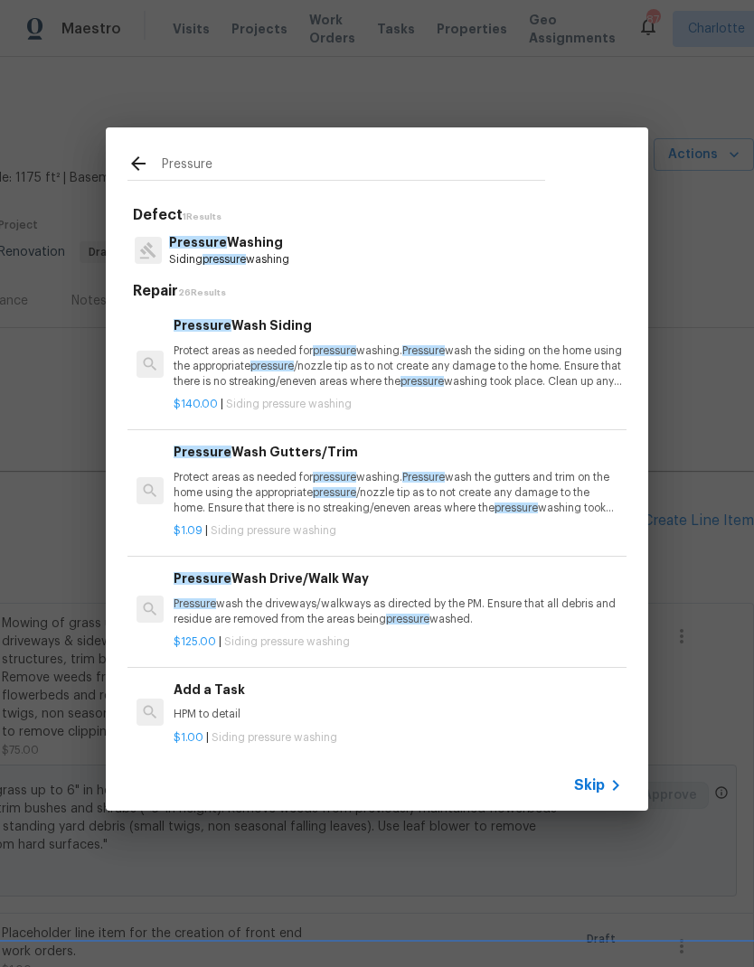
click at [187, 258] on p "Siding pressure washing" at bounding box center [229, 259] width 120 height 15
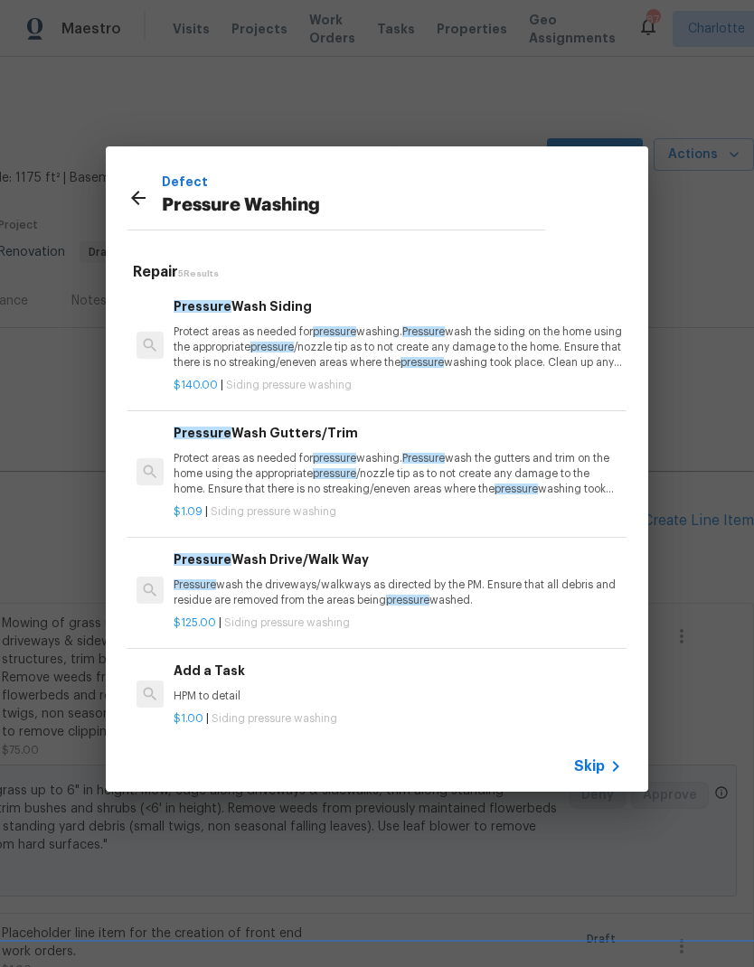
click at [196, 689] on p "HPM to detail" at bounding box center [398, 696] width 448 height 15
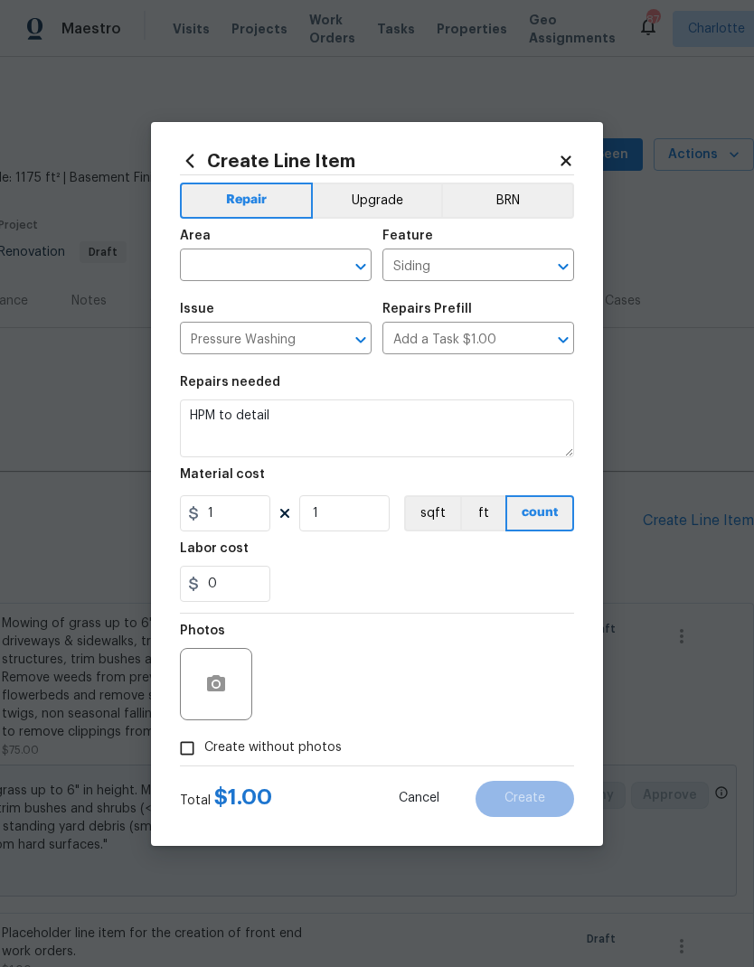
click at [216, 264] on input "text" at bounding box center [250, 267] width 141 height 28
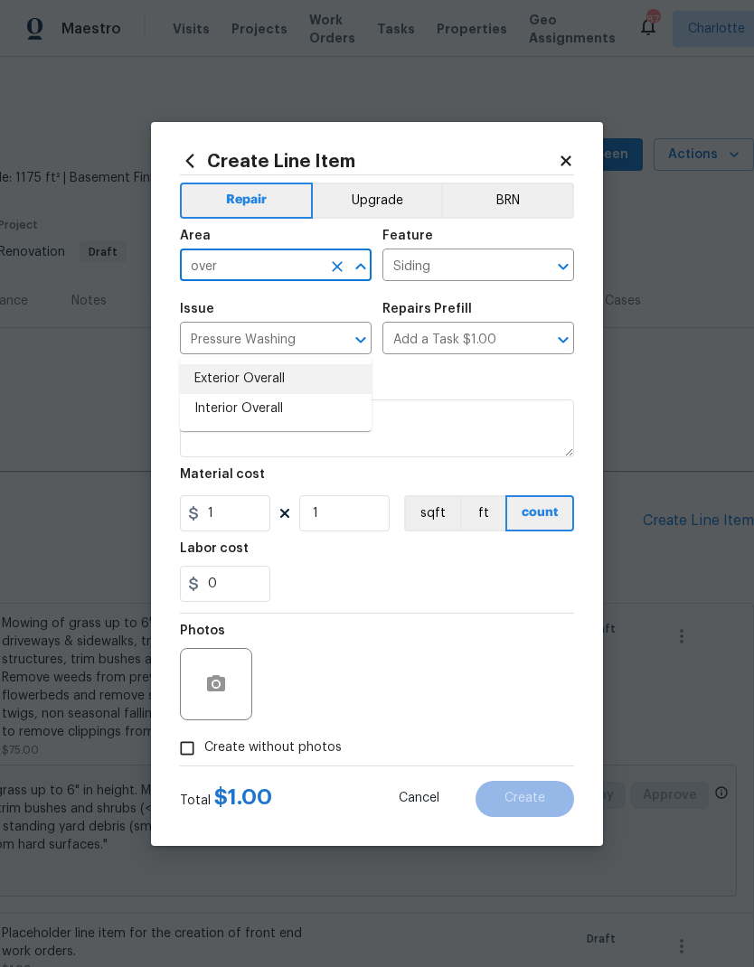
click at [306, 364] on li "Exterior Overall" at bounding box center [276, 379] width 192 height 30
type input "Exterior Overall"
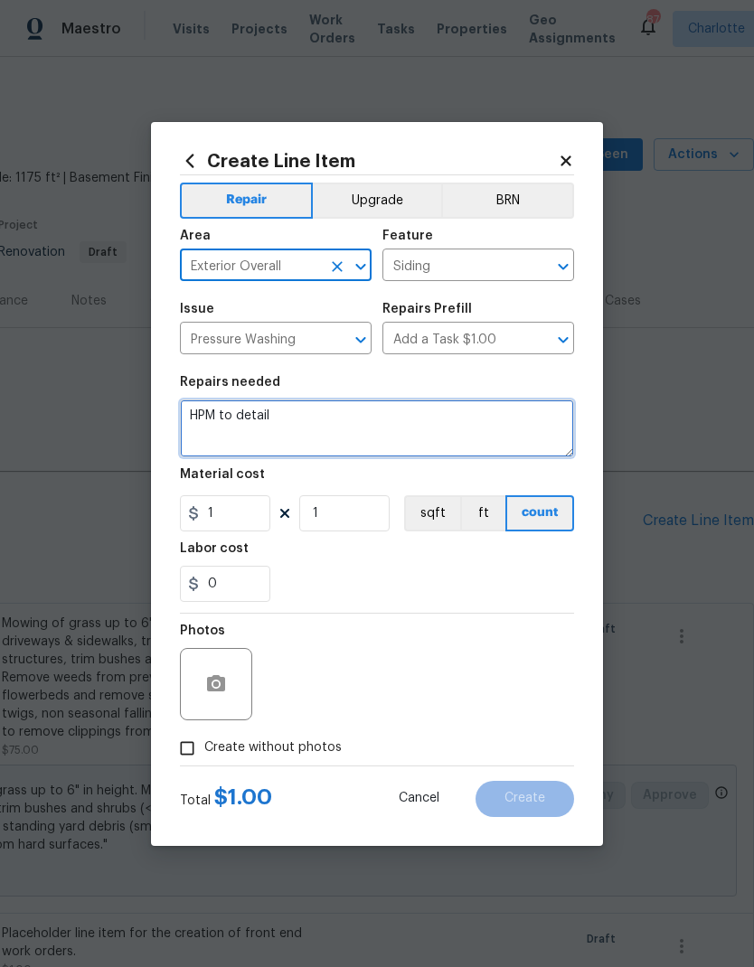
click at [342, 420] on textarea "HPM to detail" at bounding box center [377, 429] width 394 height 58
click at [217, 422] on textarea "HPM to detail" at bounding box center [377, 429] width 394 height 58
click at [217, 421] on textarea "HPM to detail" at bounding box center [377, 429] width 394 height 58
click at [191, 411] on textarea "HPM to detail" at bounding box center [377, 429] width 394 height 58
click at [218, 422] on textarea at bounding box center [377, 429] width 394 height 58
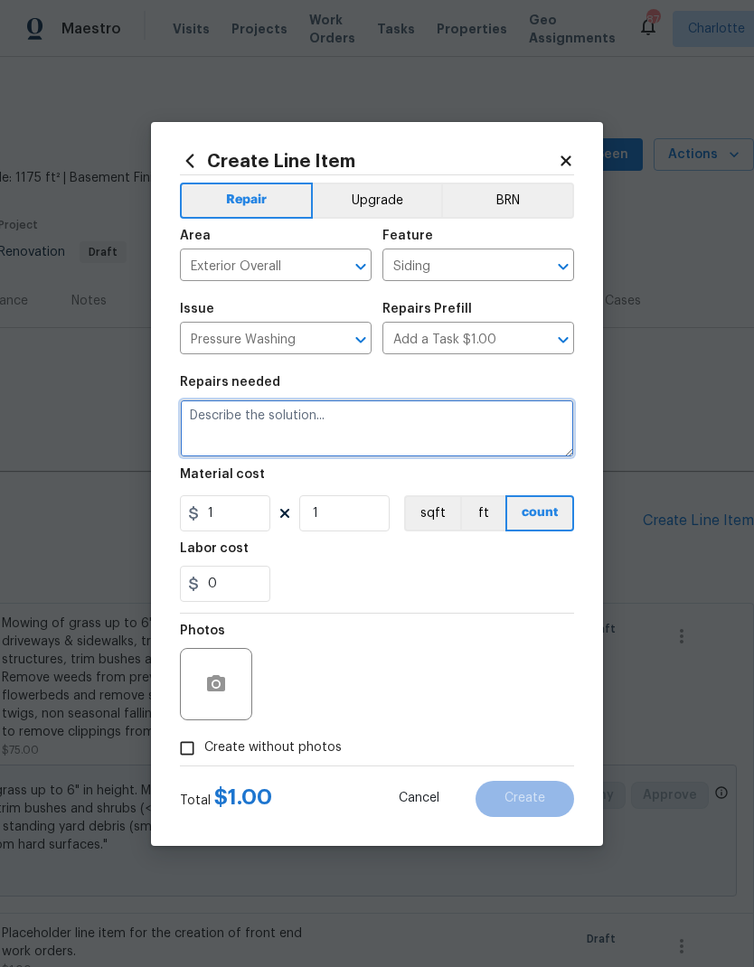
click at [217, 422] on textarea at bounding box center [377, 429] width 394 height 58
paste textarea "Pressure wash home, driveway, walkways and patio. Use surface washer on all sol…"
type textarea "Pressure wash home, driveway, walkways and patio. Use surface washer on all sol…"
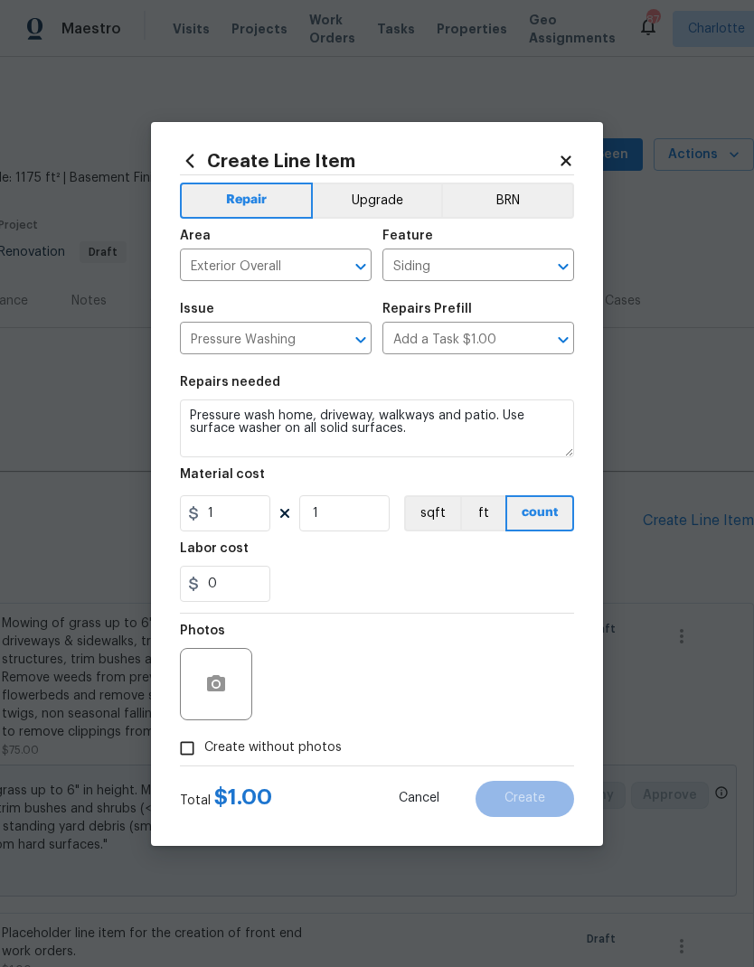
click at [447, 580] on div "0" at bounding box center [377, 584] width 394 height 36
click at [256, 522] on input "1" at bounding box center [225, 513] width 90 height 36
type input "350"
click at [417, 574] on div "0" at bounding box center [377, 584] width 394 height 36
click at [183, 735] on input "Create without photos" at bounding box center [187, 748] width 34 height 34
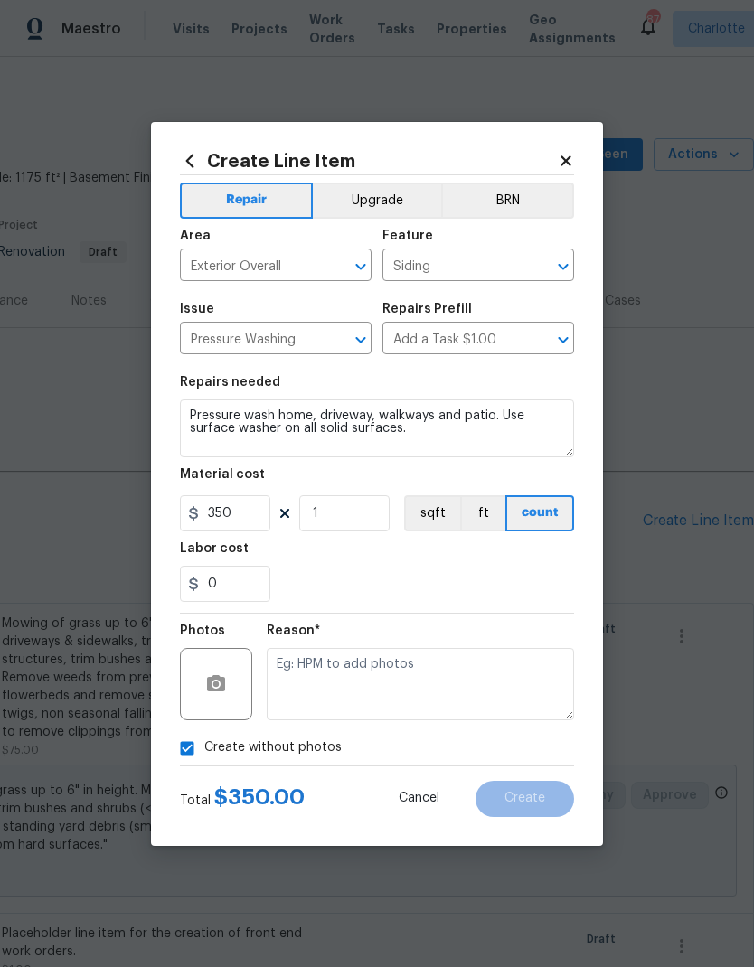
click at [189, 746] on input "Create without photos" at bounding box center [187, 748] width 34 height 34
checkbox input "false"
click at [203, 704] on div at bounding box center [216, 684] width 72 height 72
click at [205, 673] on button "button" at bounding box center [215, 684] width 43 height 43
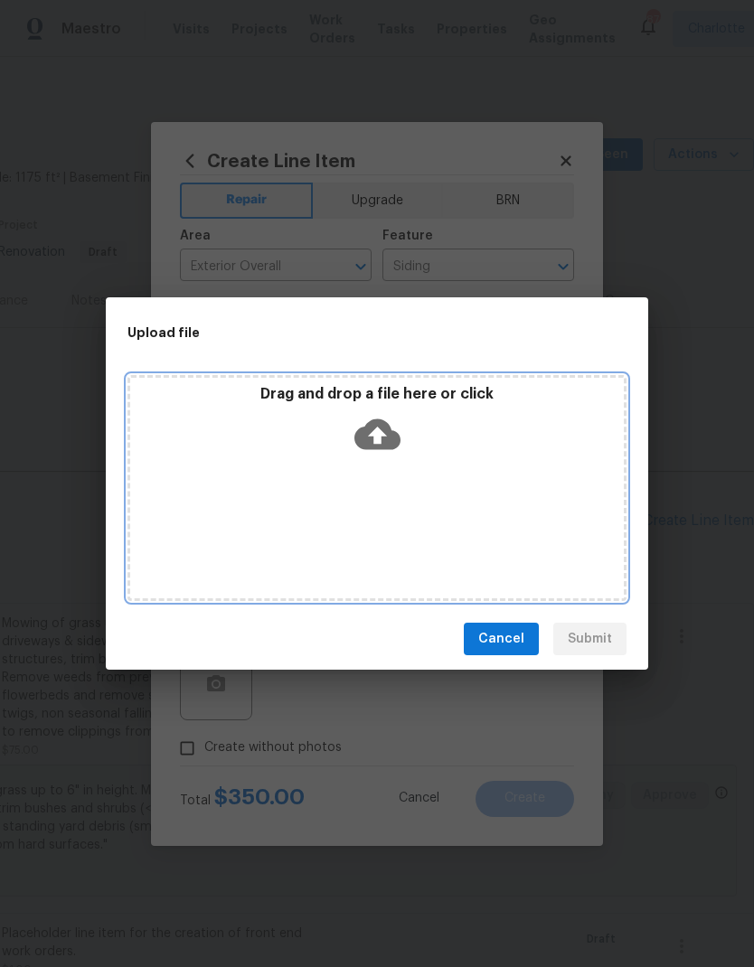
click at [444, 455] on div "Drag and drop a file here or click" at bounding box center [377, 424] width 494 height 78
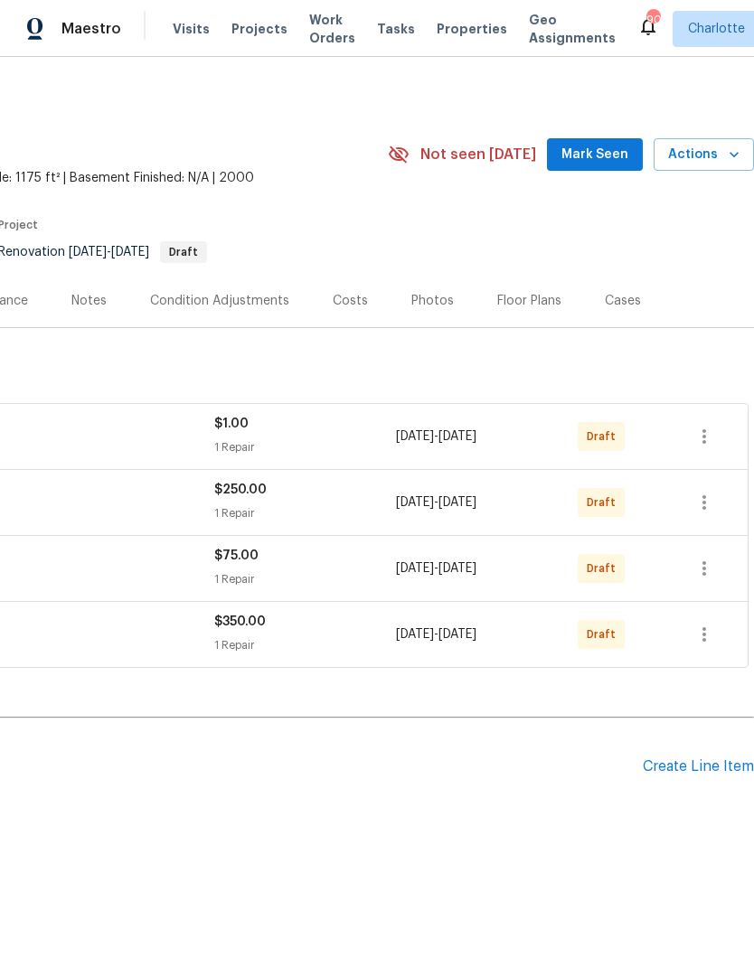
scroll to position [0, 268]
click at [713, 630] on icon "button" at bounding box center [704, 635] width 22 height 22
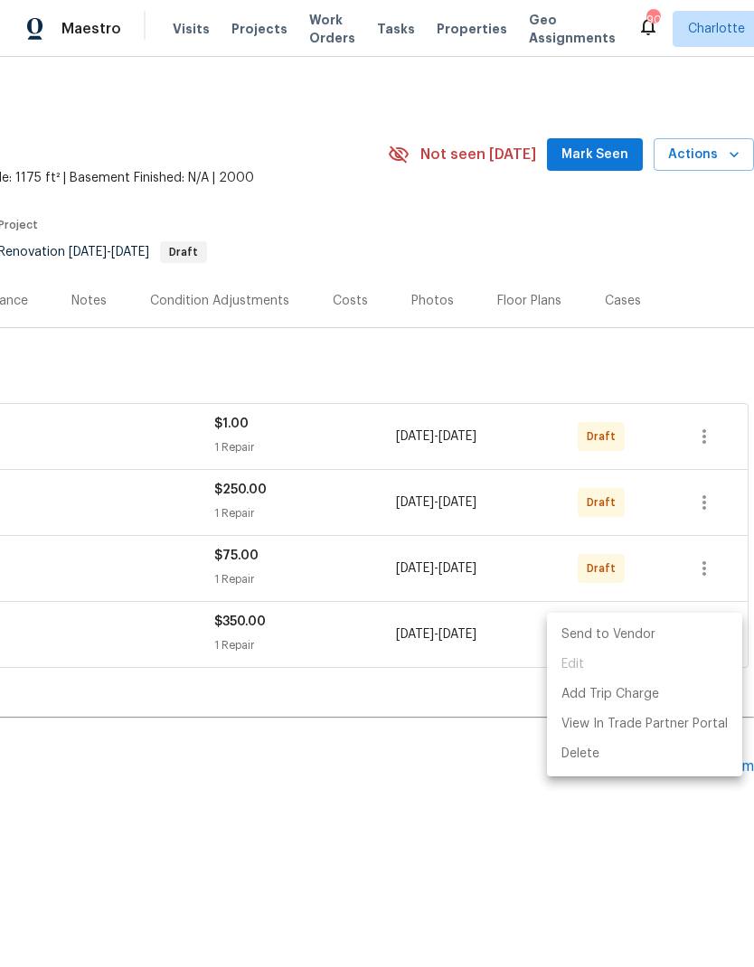
click at [659, 642] on li "Send to Vendor" at bounding box center [644, 635] width 195 height 30
click at [490, 863] on div at bounding box center [377, 483] width 754 height 967
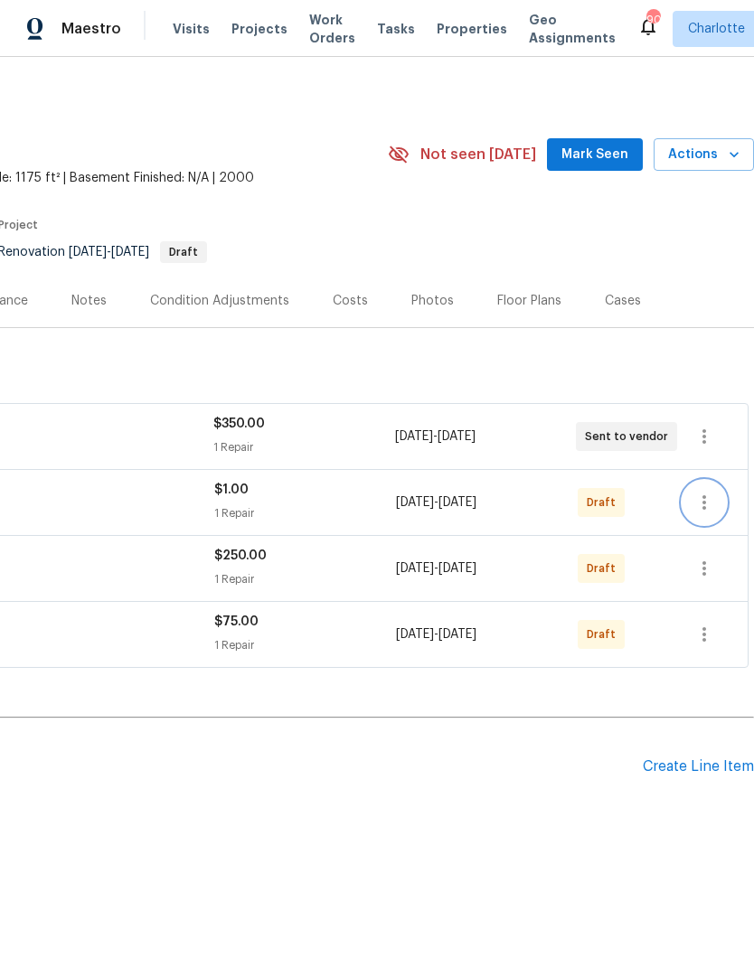
click at [711, 503] on icon "button" at bounding box center [704, 503] width 22 height 22
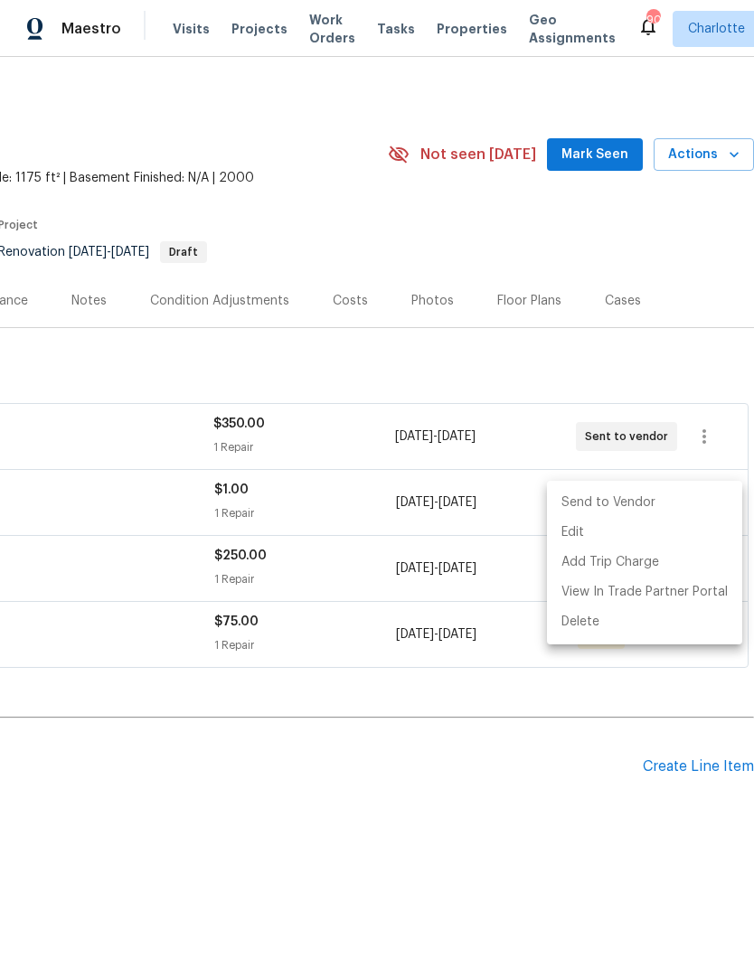
click at [675, 508] on li "Send to Vendor" at bounding box center [644, 503] width 195 height 30
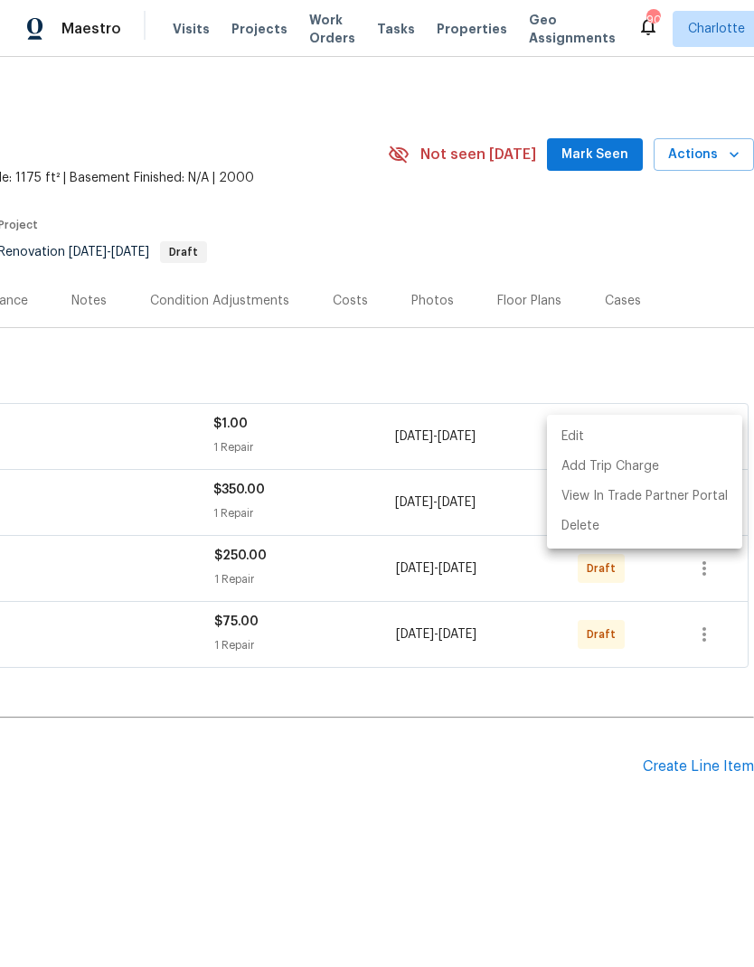
click at [448, 862] on div at bounding box center [377, 483] width 754 height 967
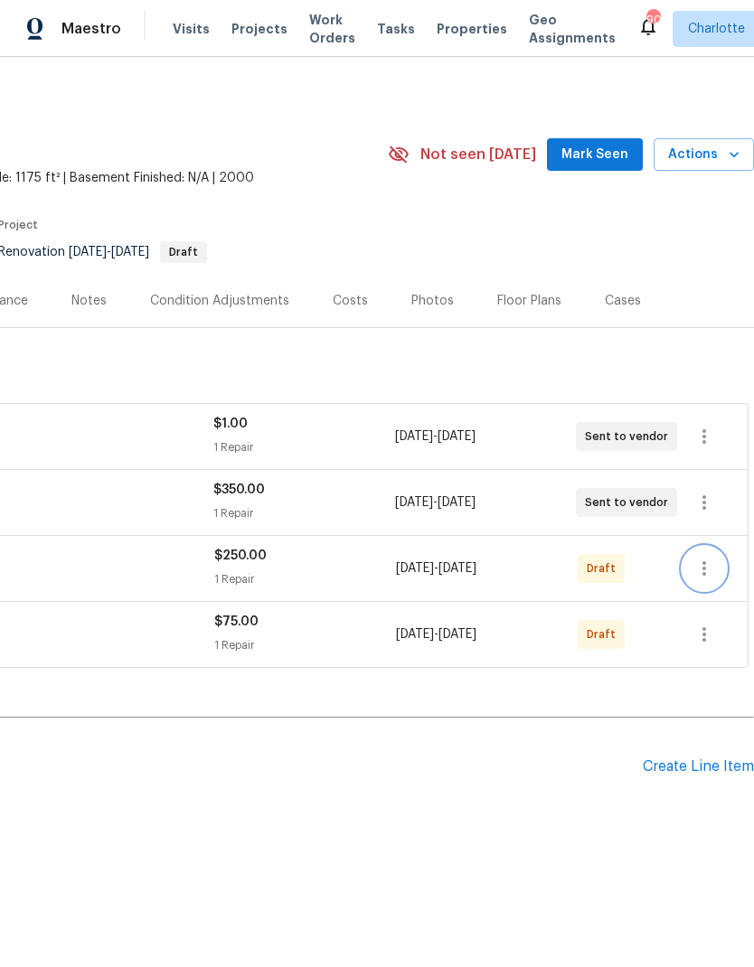
click at [710, 569] on icon "button" at bounding box center [704, 569] width 22 height 22
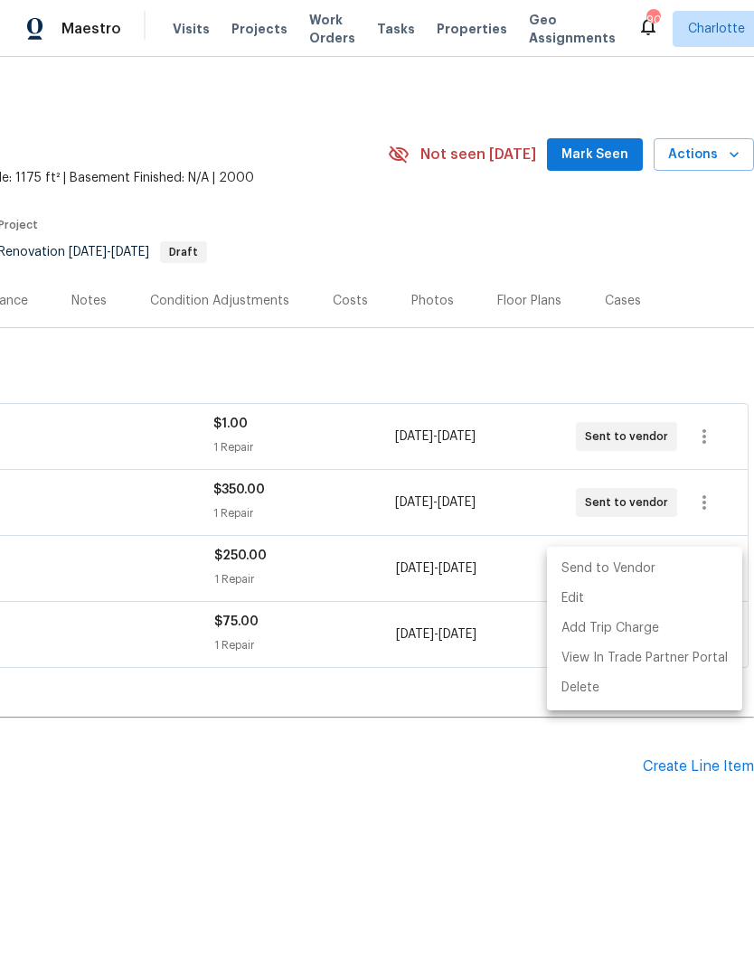
click at [660, 572] on li "Send to Vendor" at bounding box center [644, 569] width 195 height 30
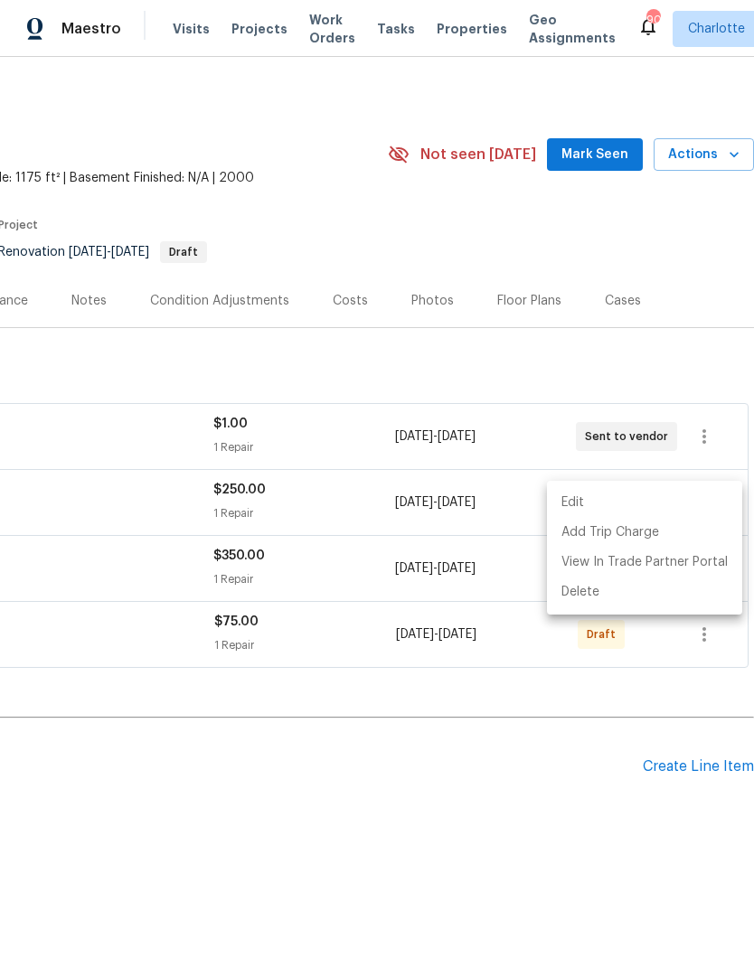
click at [447, 864] on div at bounding box center [377, 483] width 754 height 967
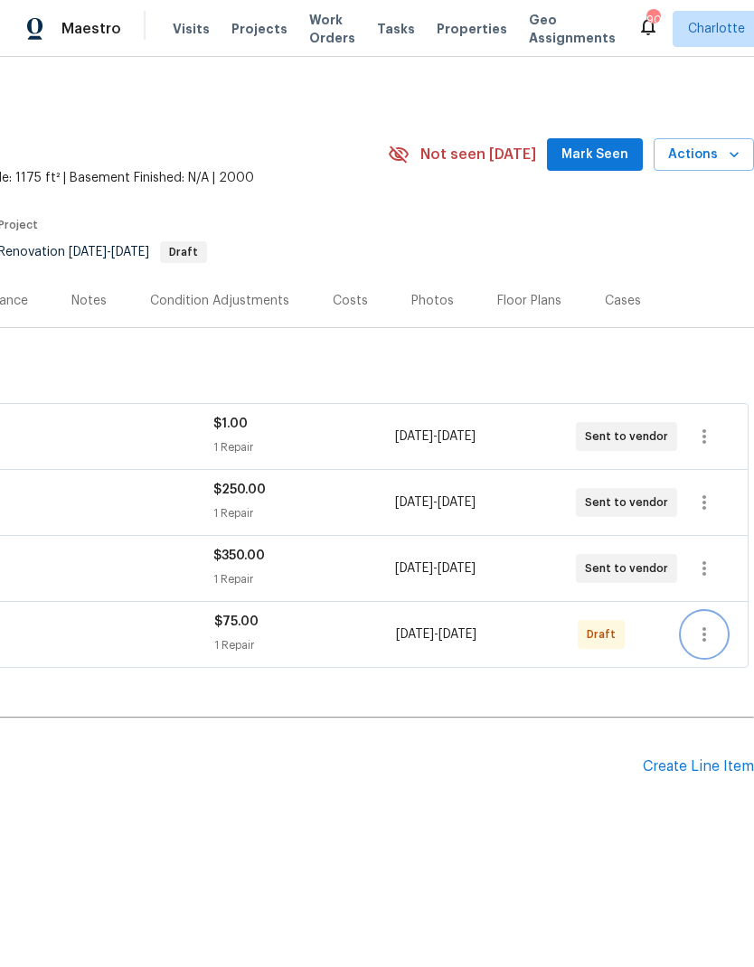
click at [716, 631] on button "button" at bounding box center [704, 634] width 43 height 43
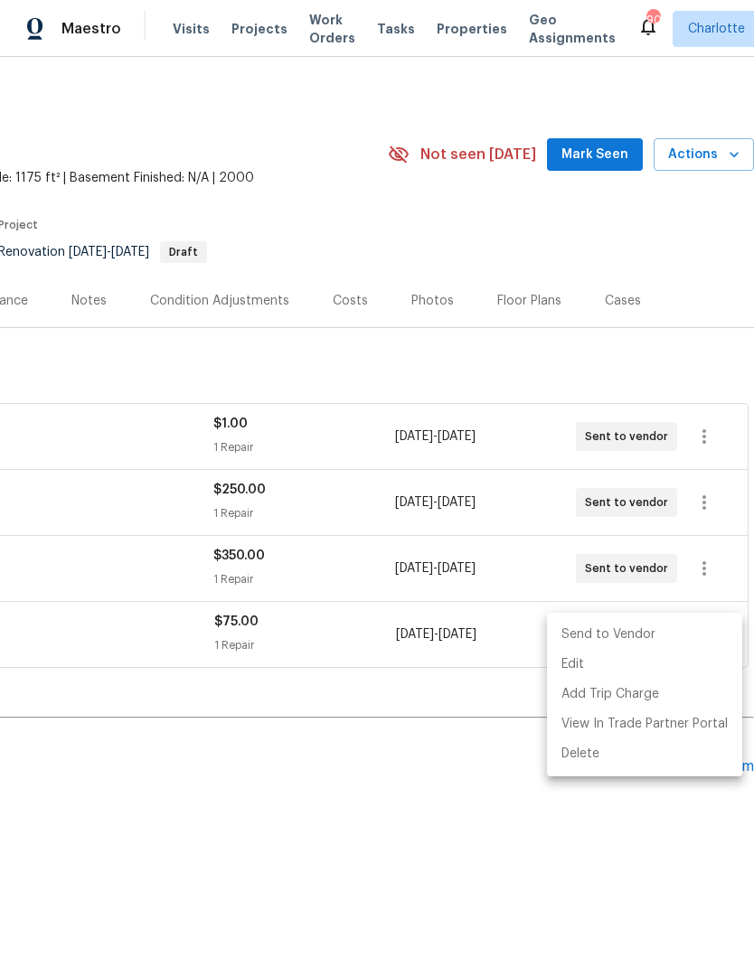
click at [663, 632] on li "Send to Vendor" at bounding box center [644, 635] width 195 height 30
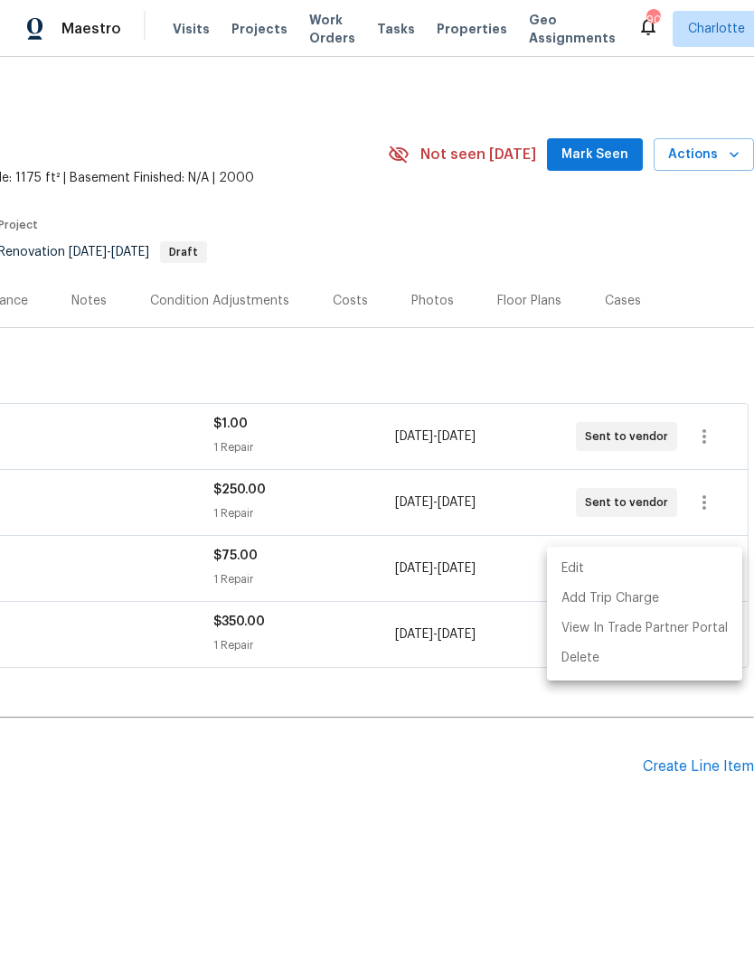
click at [528, 865] on div at bounding box center [377, 483] width 754 height 967
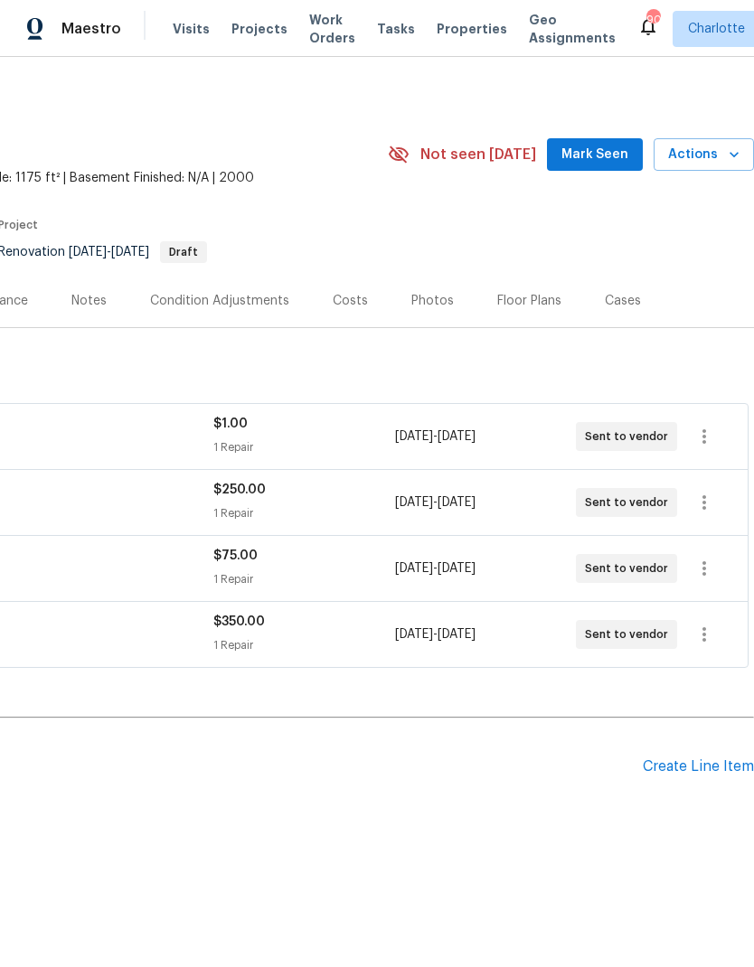
click at [592, 157] on span "Mark Seen" at bounding box center [594, 155] width 67 height 23
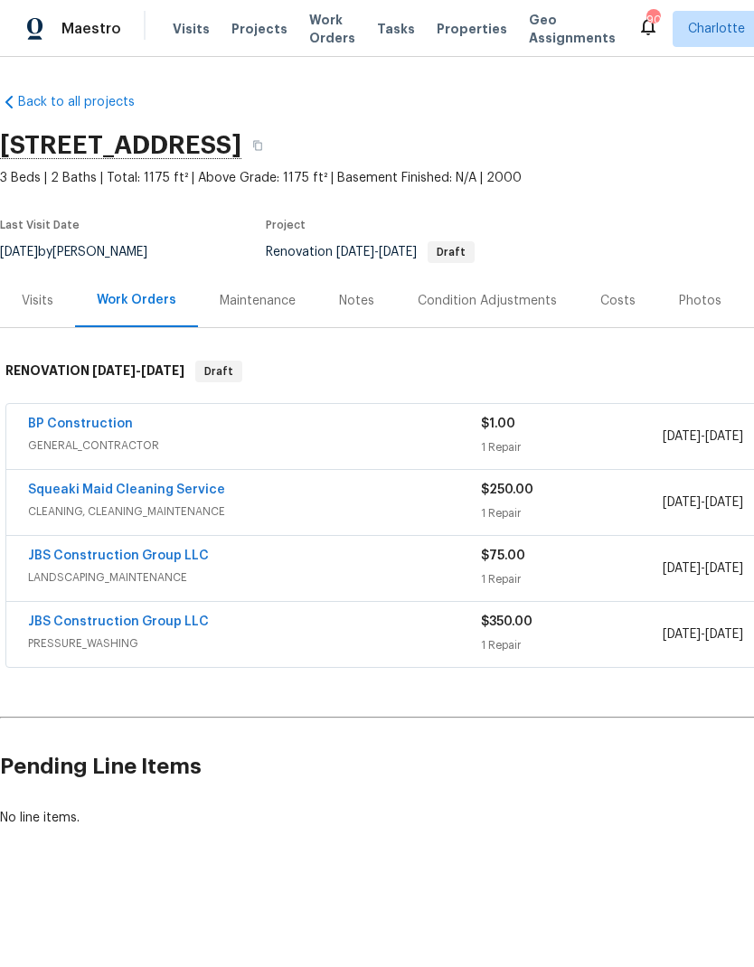
scroll to position [0, -1]
